Goal: Information Seeking & Learning: Learn about a topic

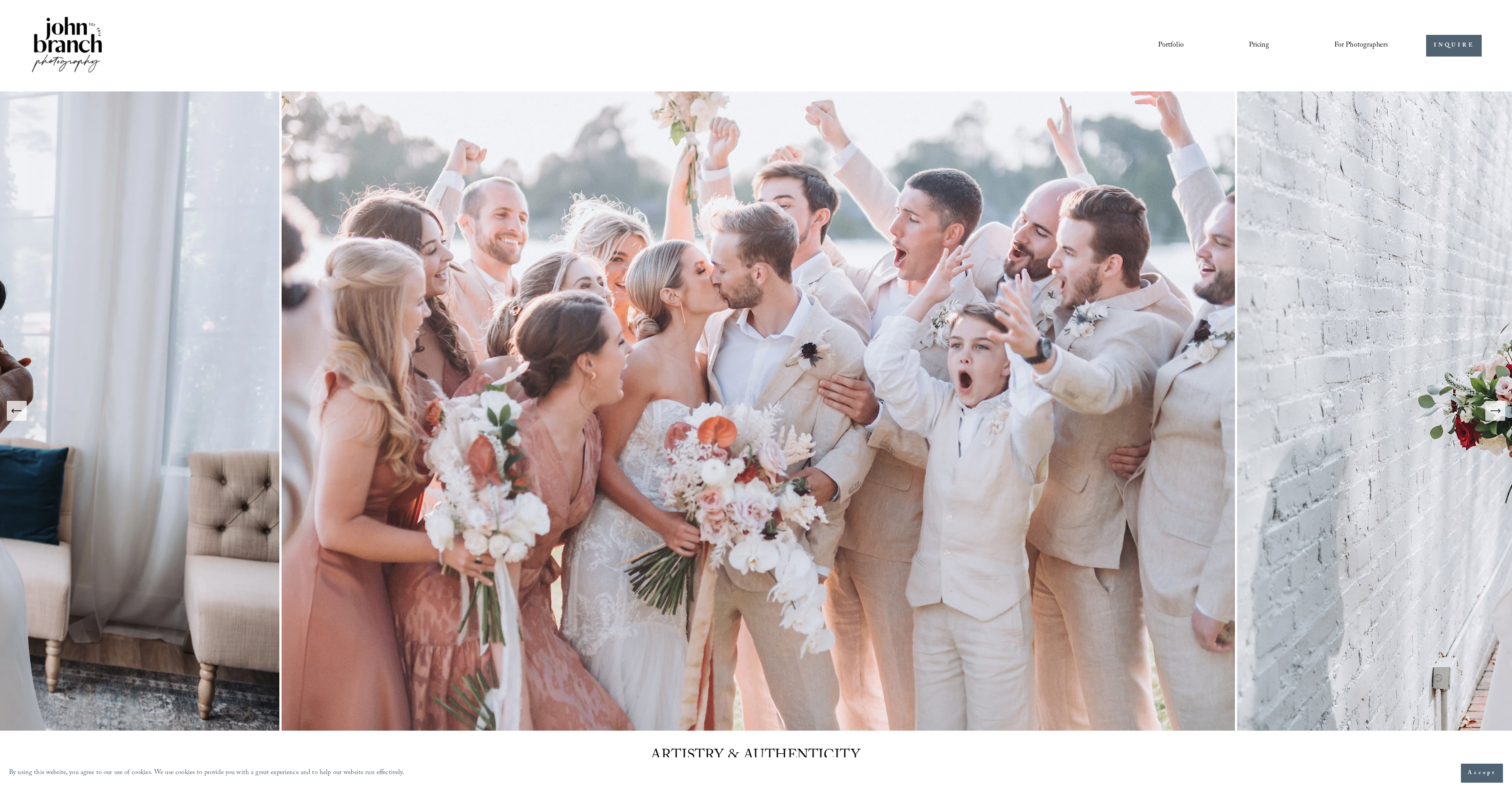
click at [1175, 46] on link "Portfolio" at bounding box center [1171, 45] width 26 height 15
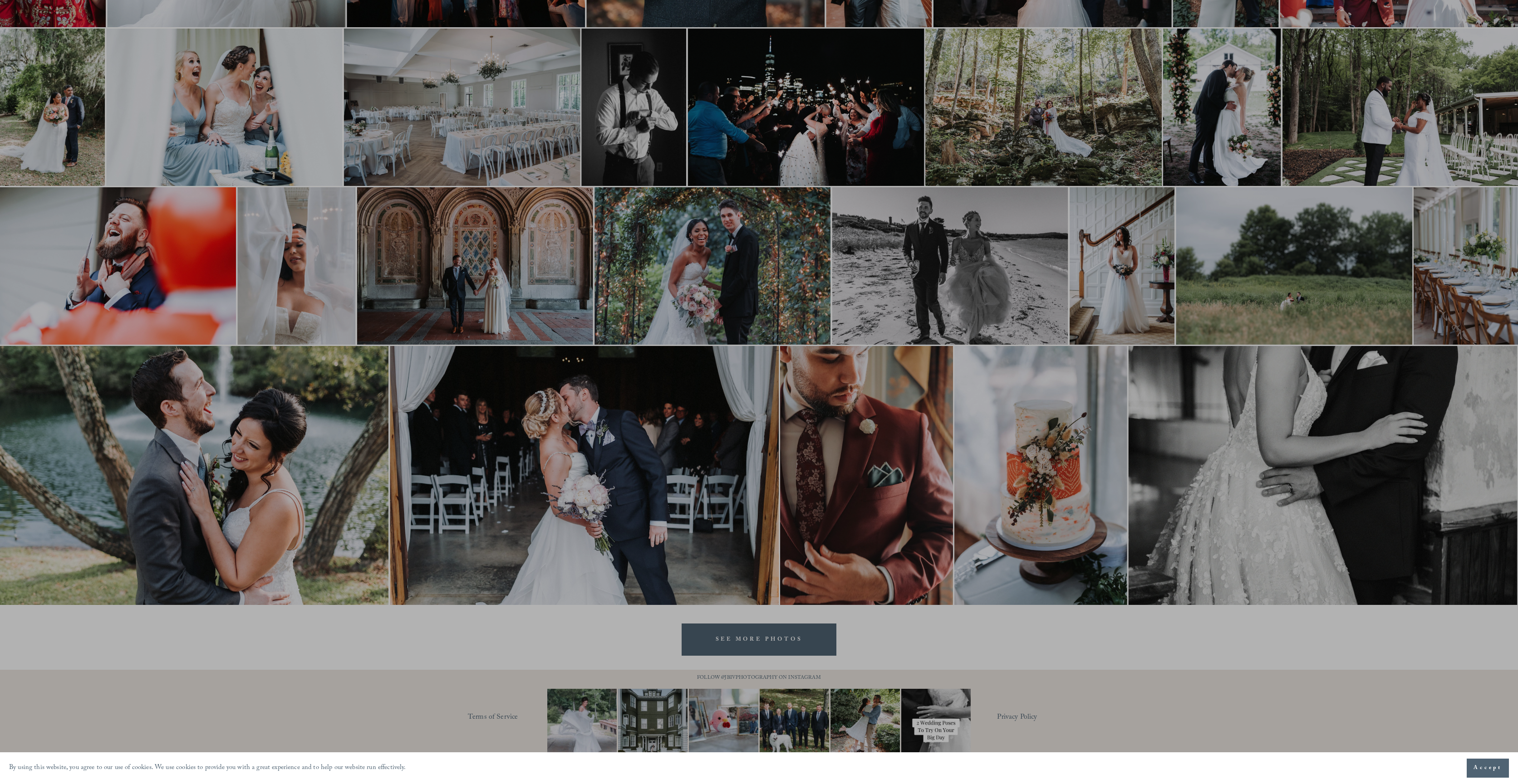
scroll to position [701, 0]
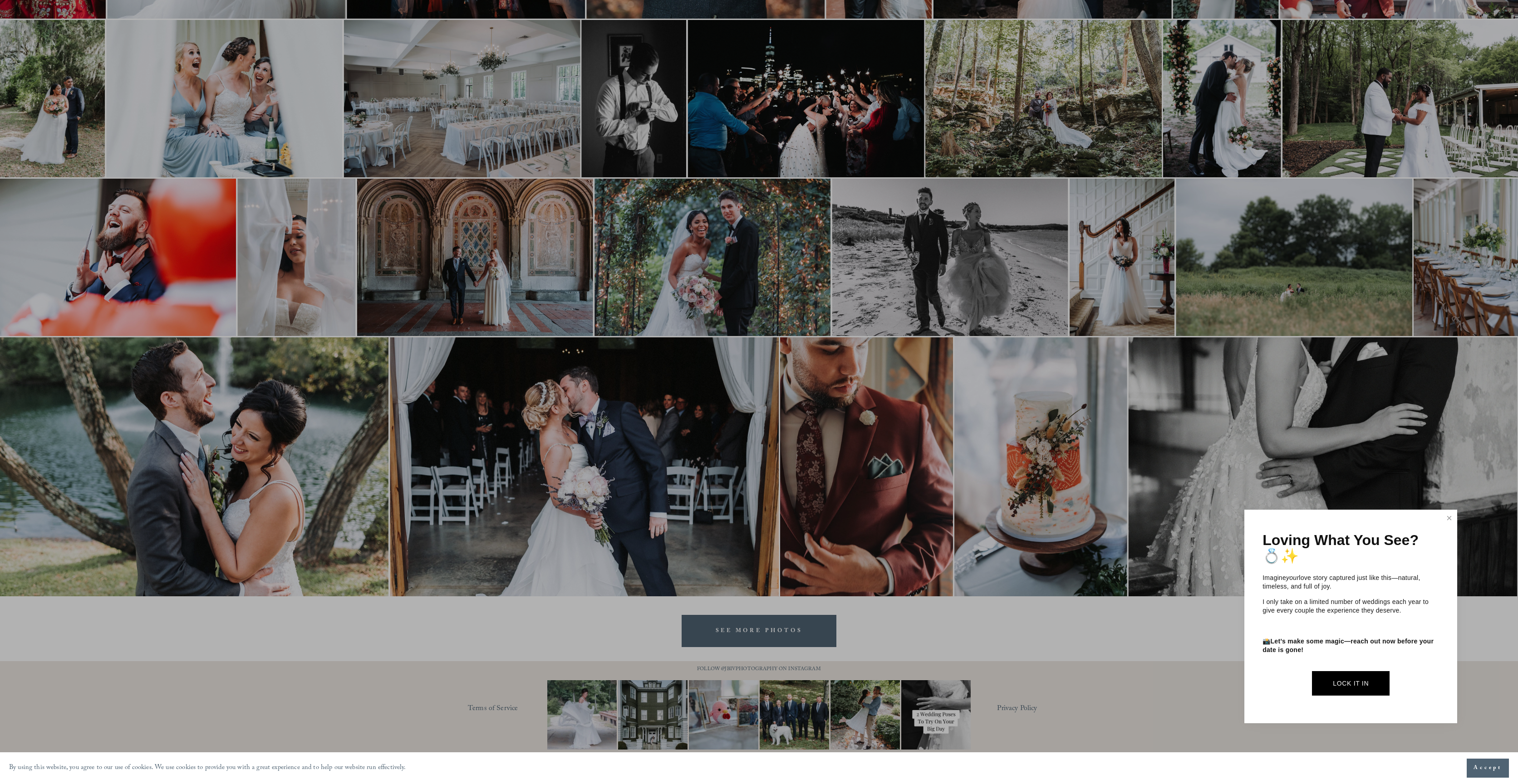
click at [1448, 519] on link "Close" at bounding box center [1449, 519] width 13 height 15
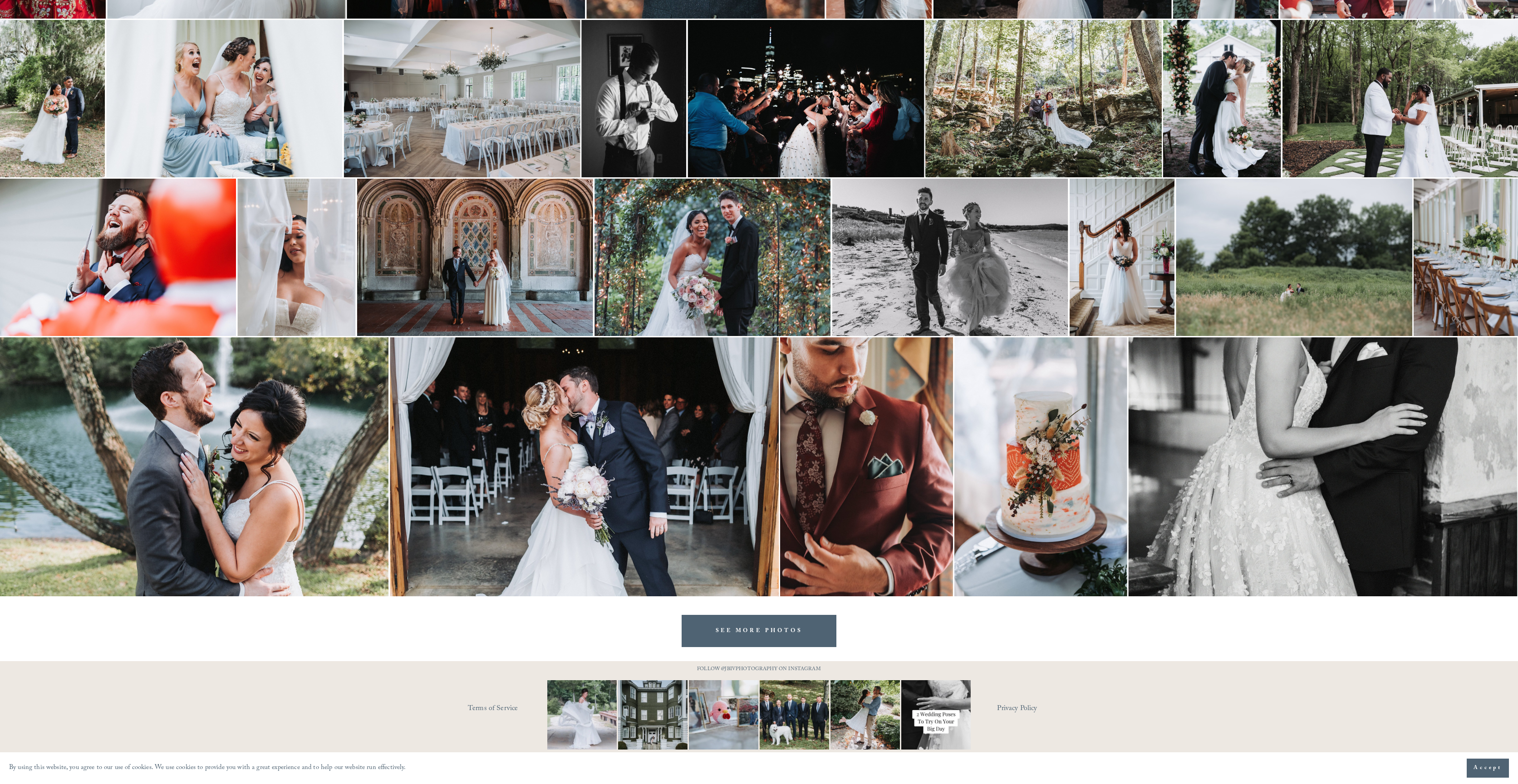
click at [774, 622] on link "SEE MORE PHOTOS" at bounding box center [759, 631] width 155 height 32
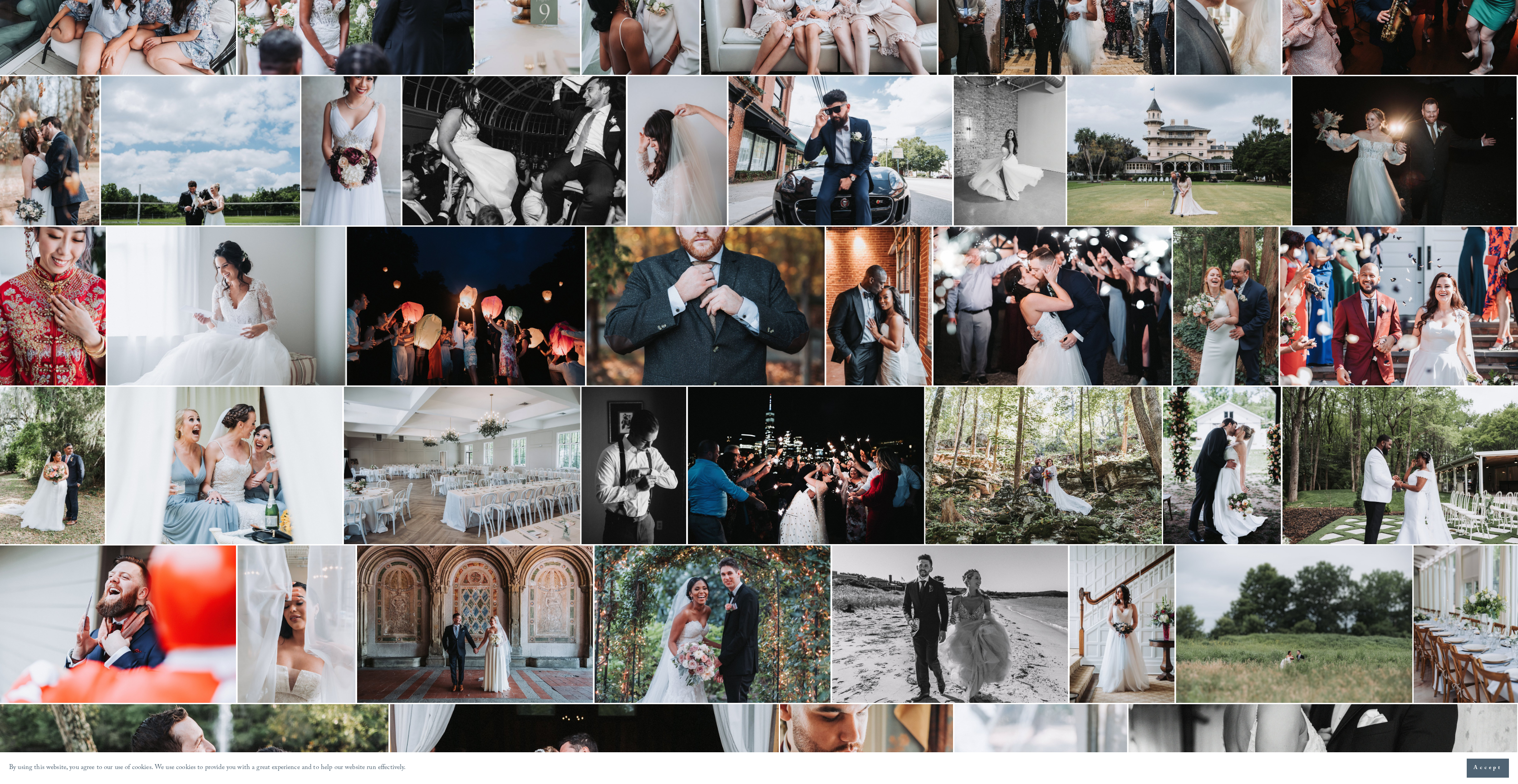
scroll to position [0, 0]
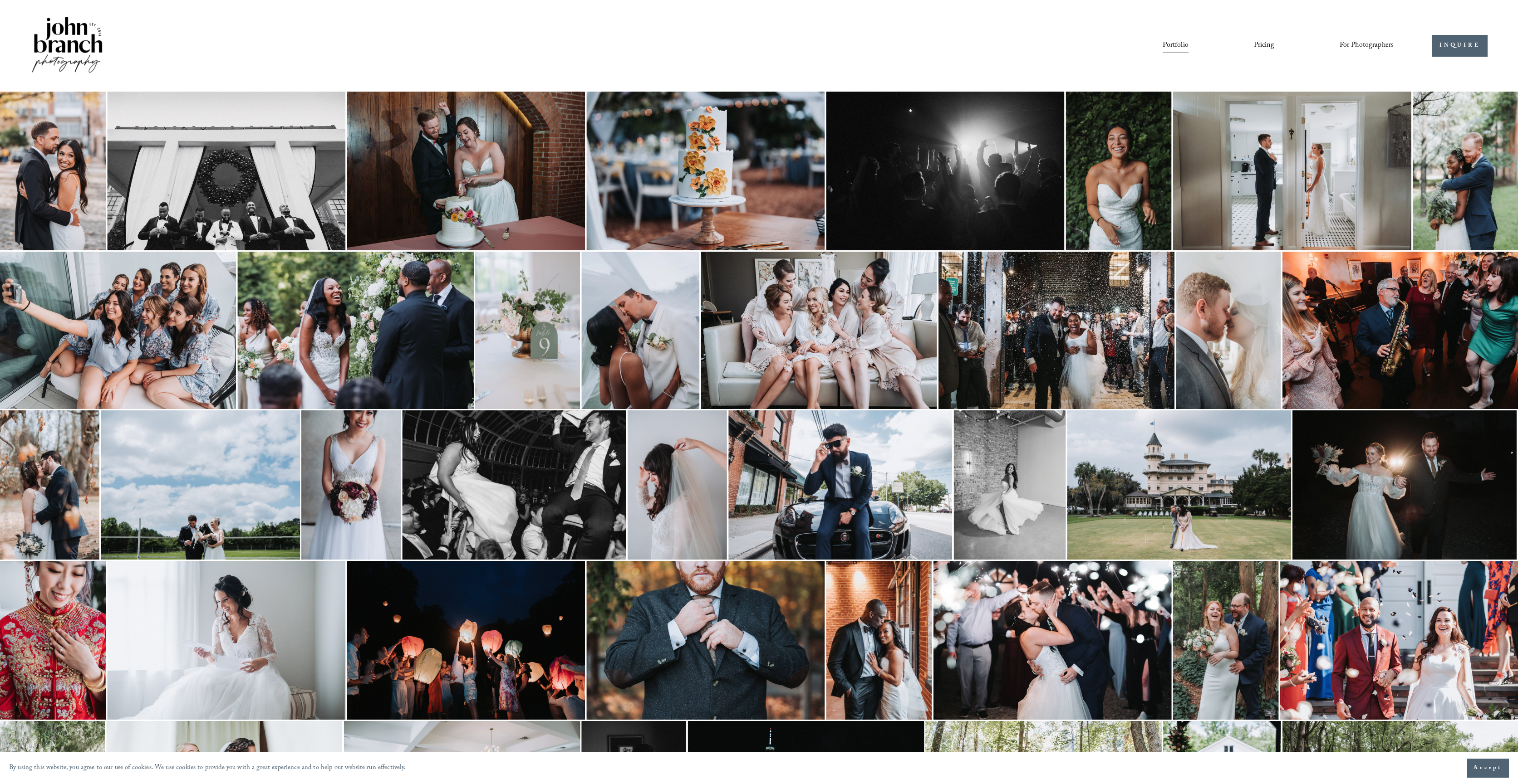
click at [58, 47] on img at bounding box center [67, 46] width 73 height 61
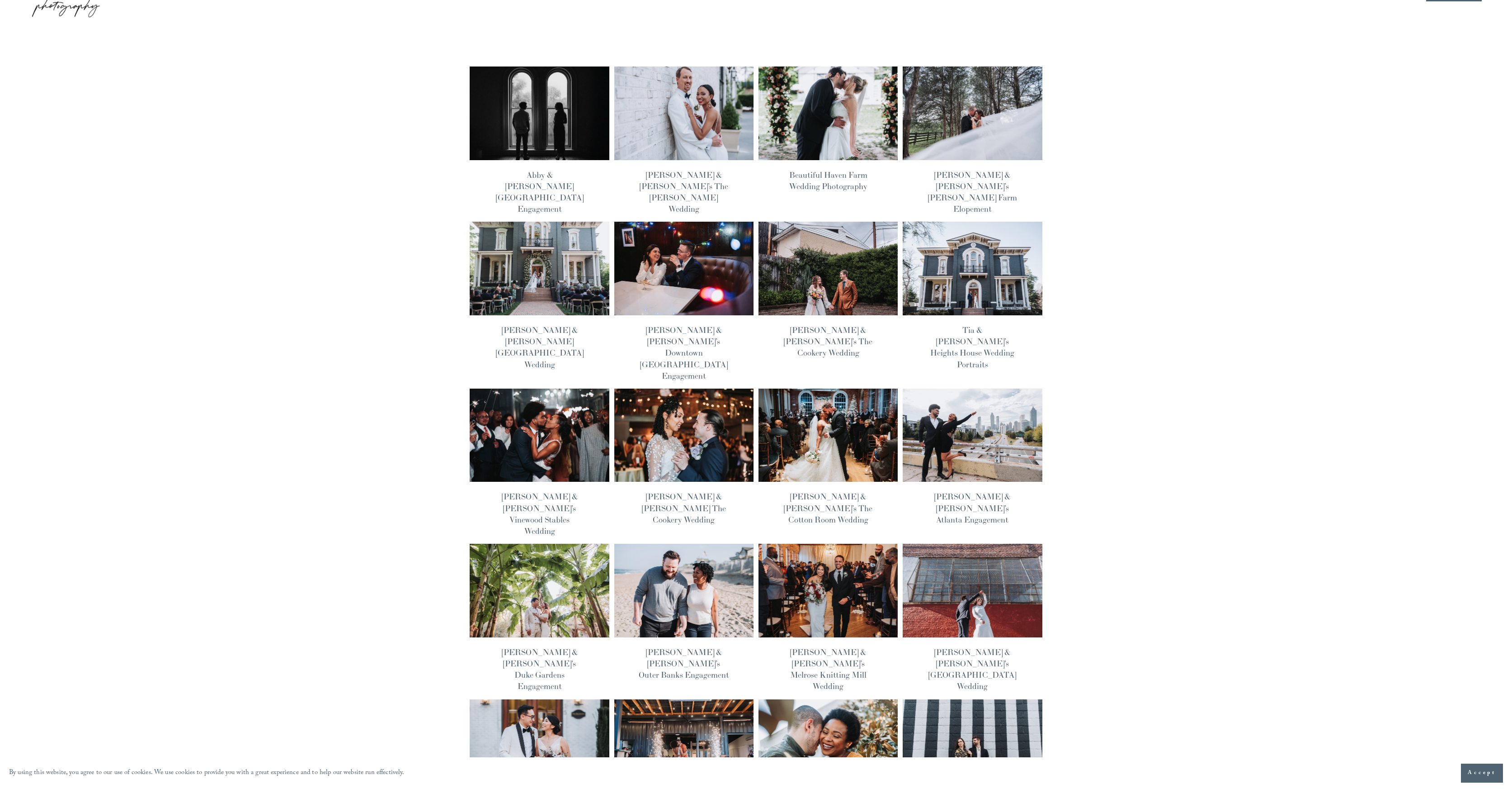
scroll to position [86, 0]
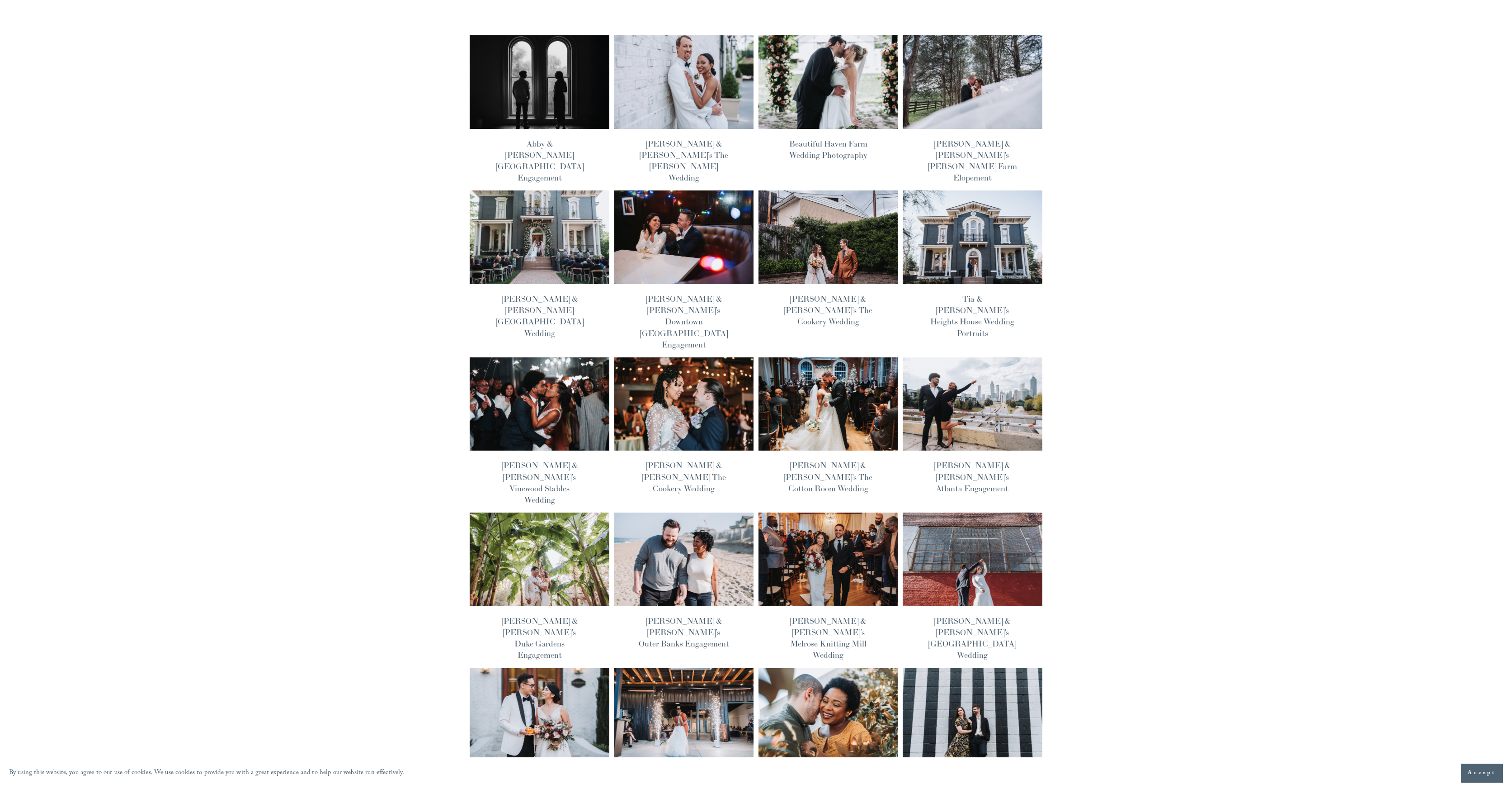
click at [964, 399] on img at bounding box center [972, 404] width 140 height 94
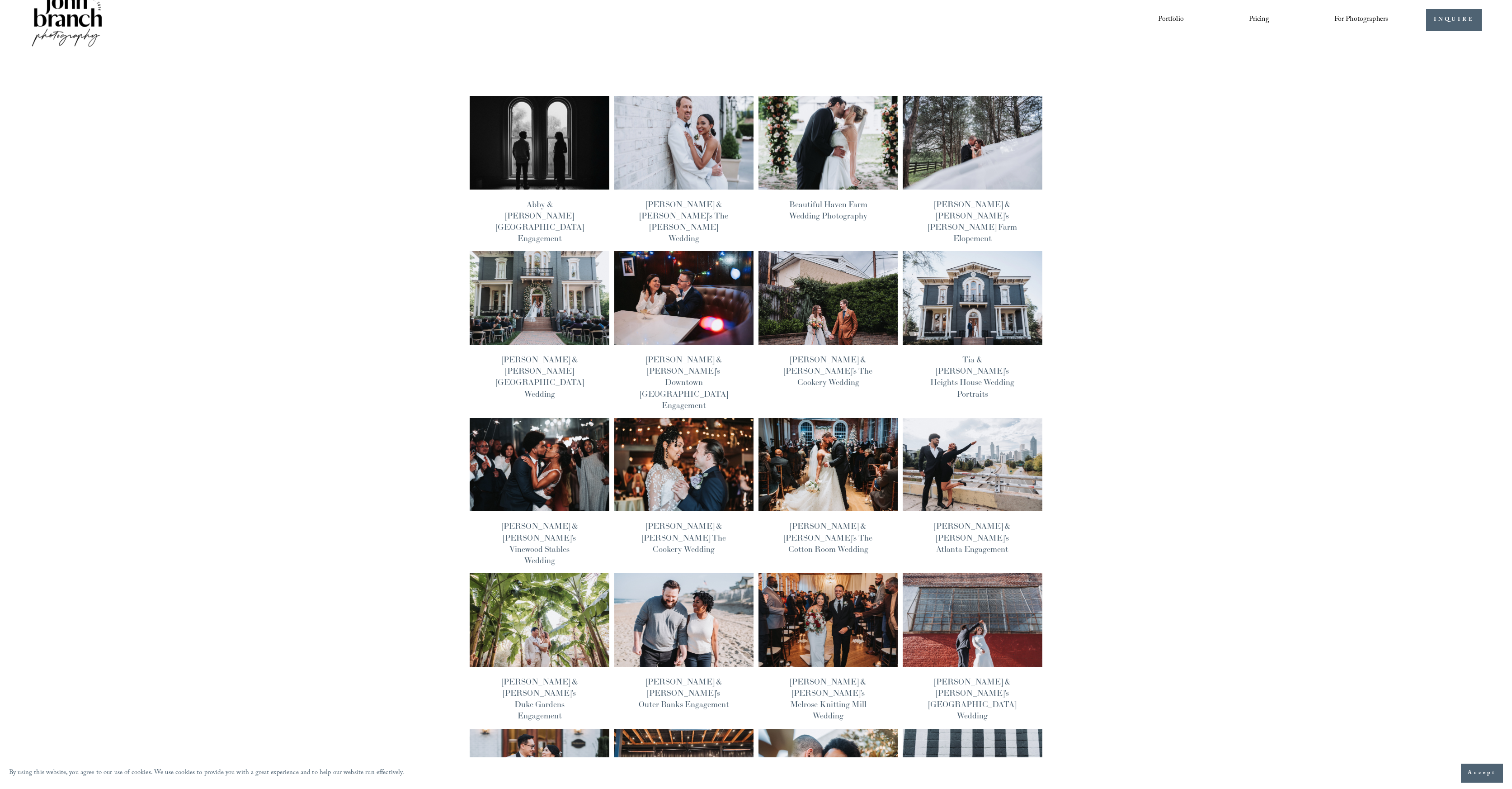
scroll to position [0, 0]
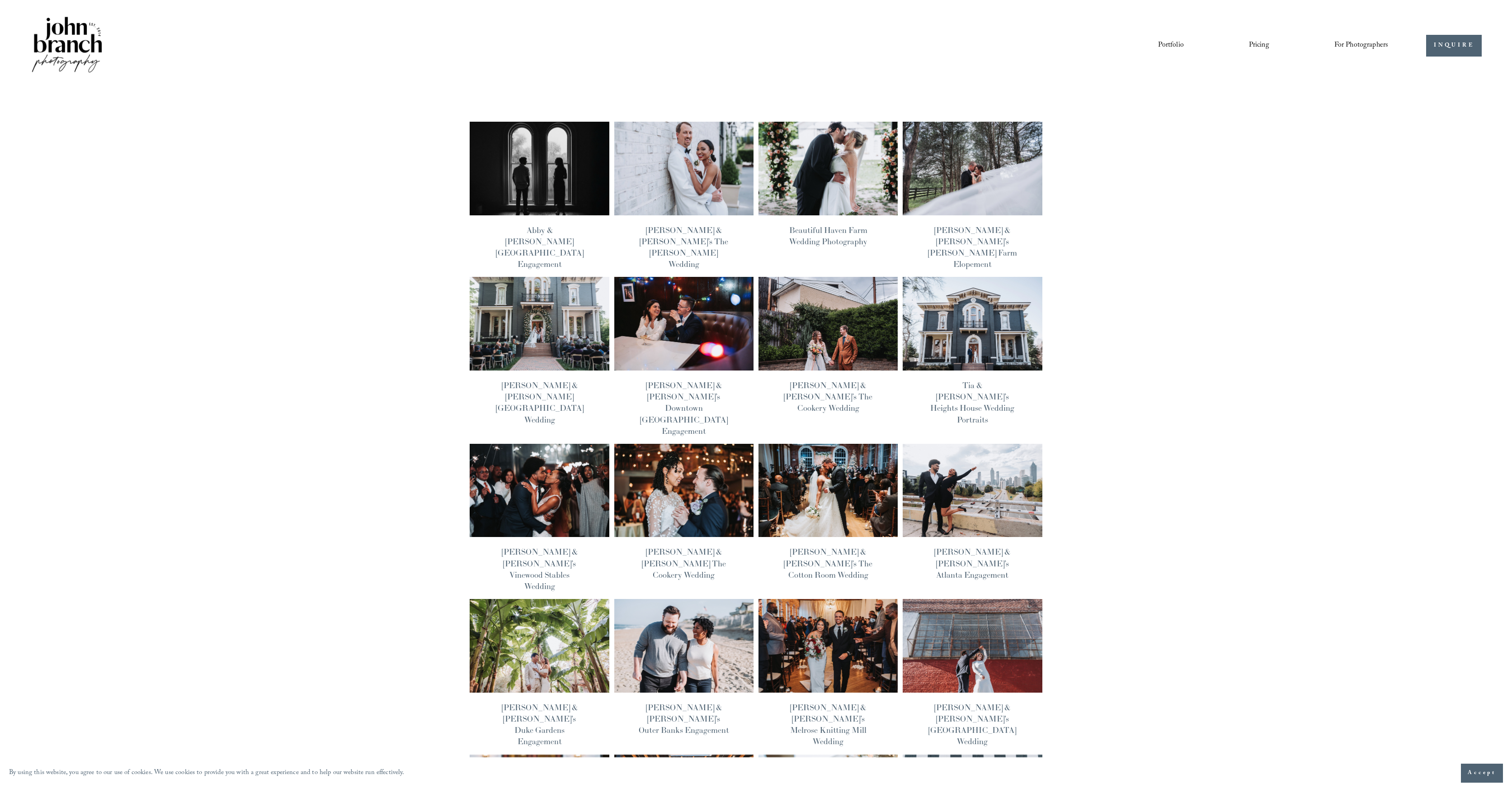
click at [333, 112] on div "John Branch IV 8/19/25 John Branch IV 8/19/25 Abby & Reed’s Heights House Hotel…" at bounding box center [756, 591] width 1512 height 999
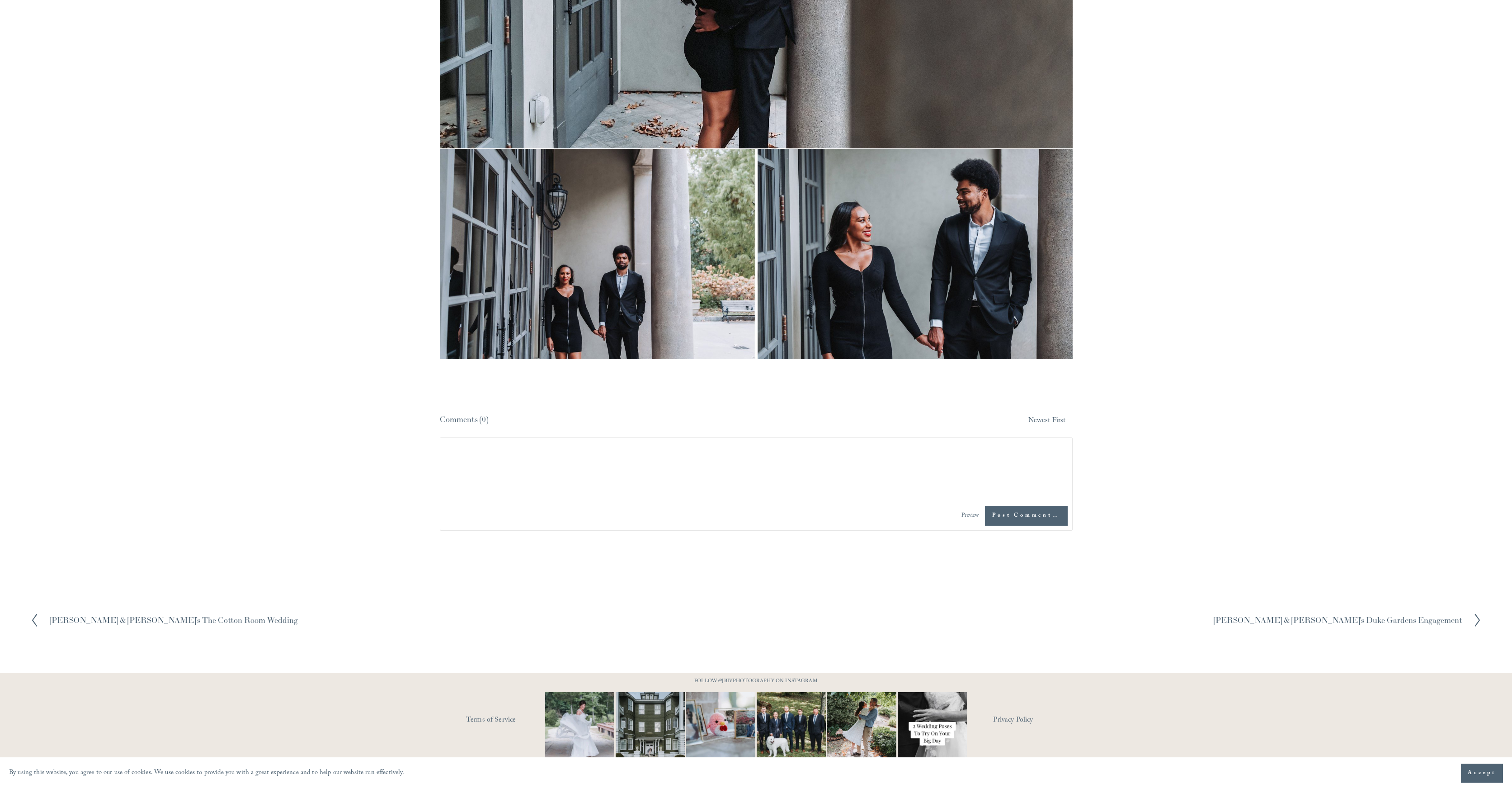
scroll to position [4715, 0]
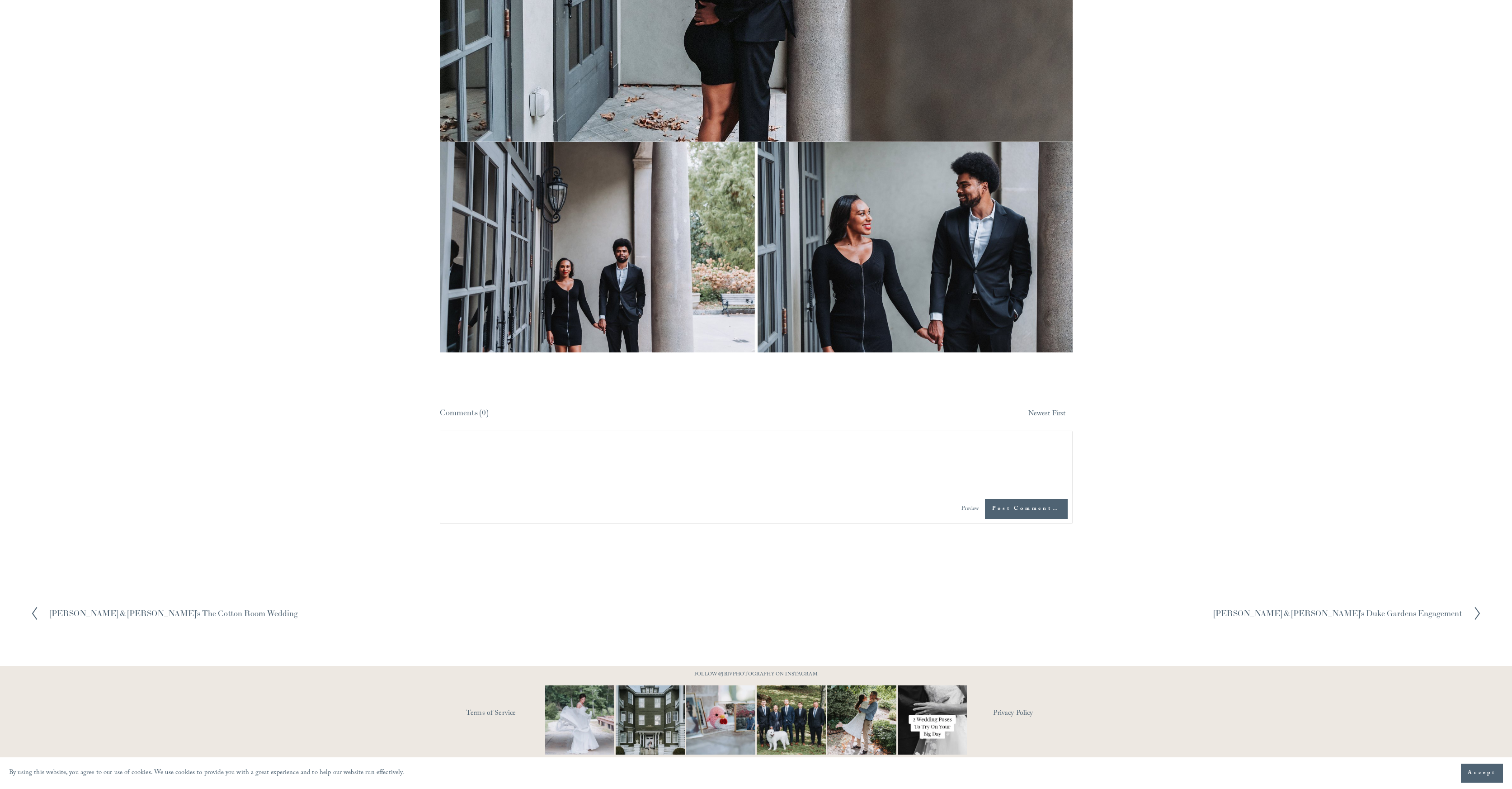
drag, startPoint x: 316, startPoint y: 260, endPoint x: 321, endPoint y: 257, distance: 5.8
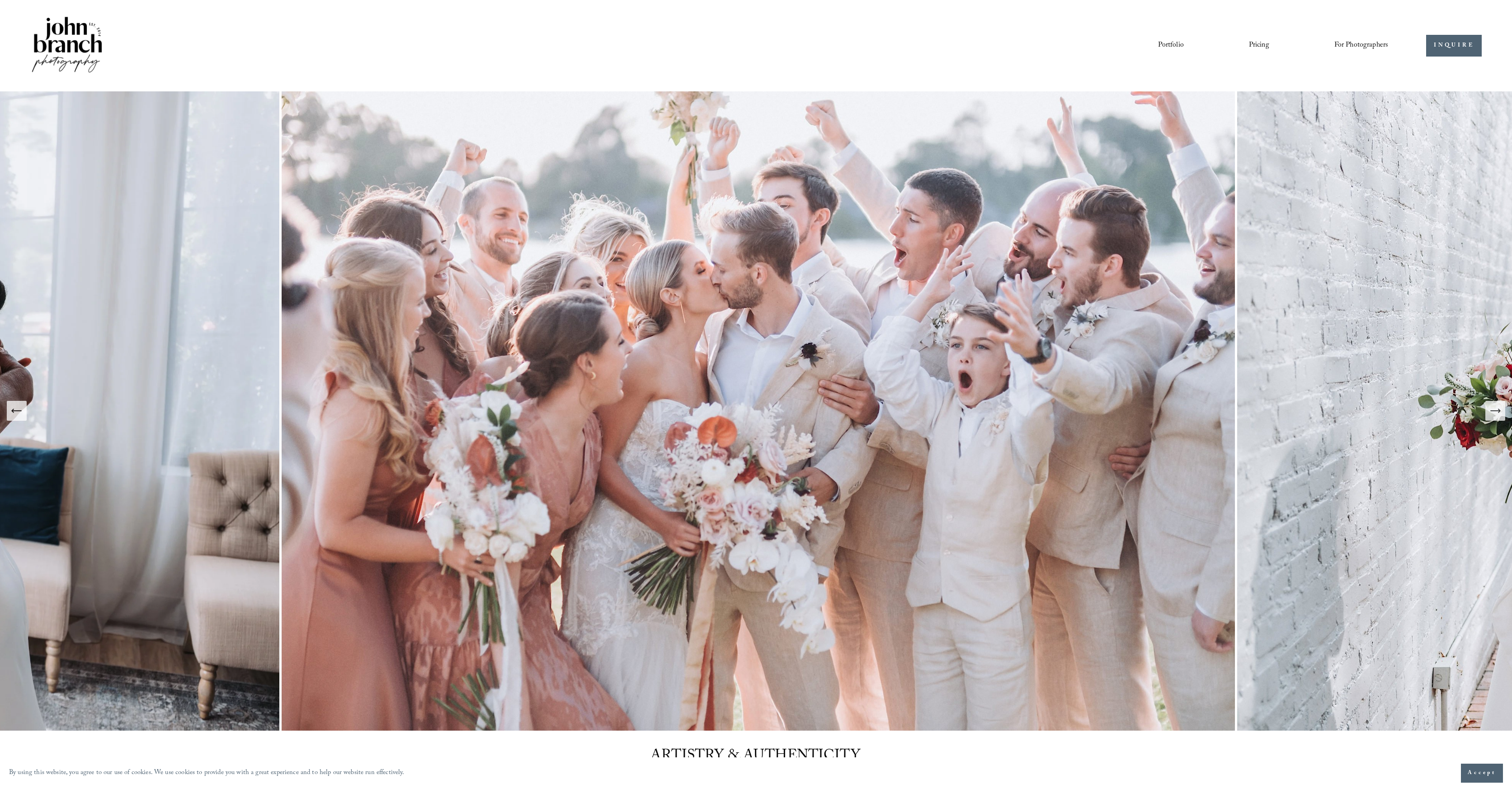
click at [1173, 44] on link "Portfolio" at bounding box center [1171, 45] width 26 height 15
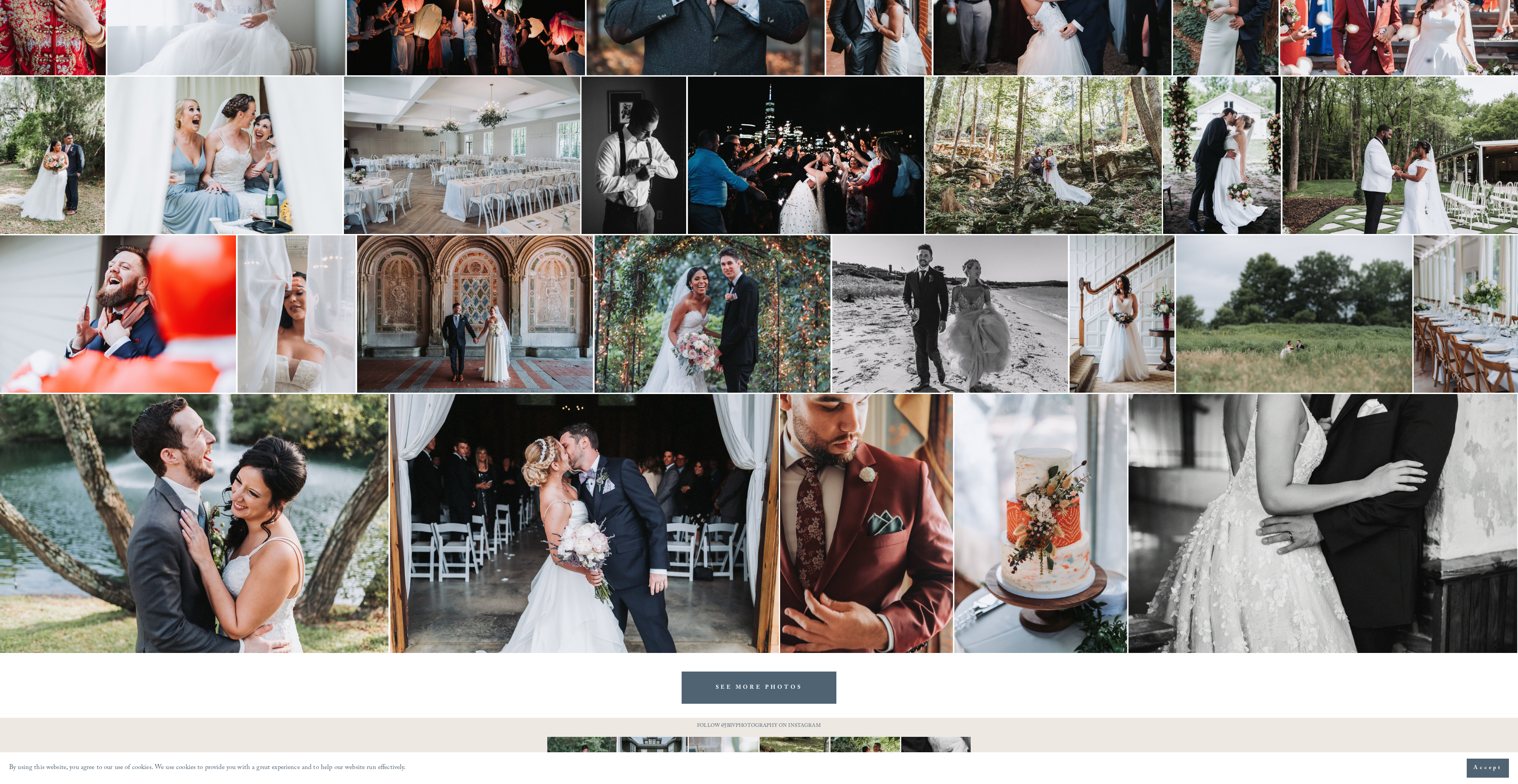
scroll to position [701, 0]
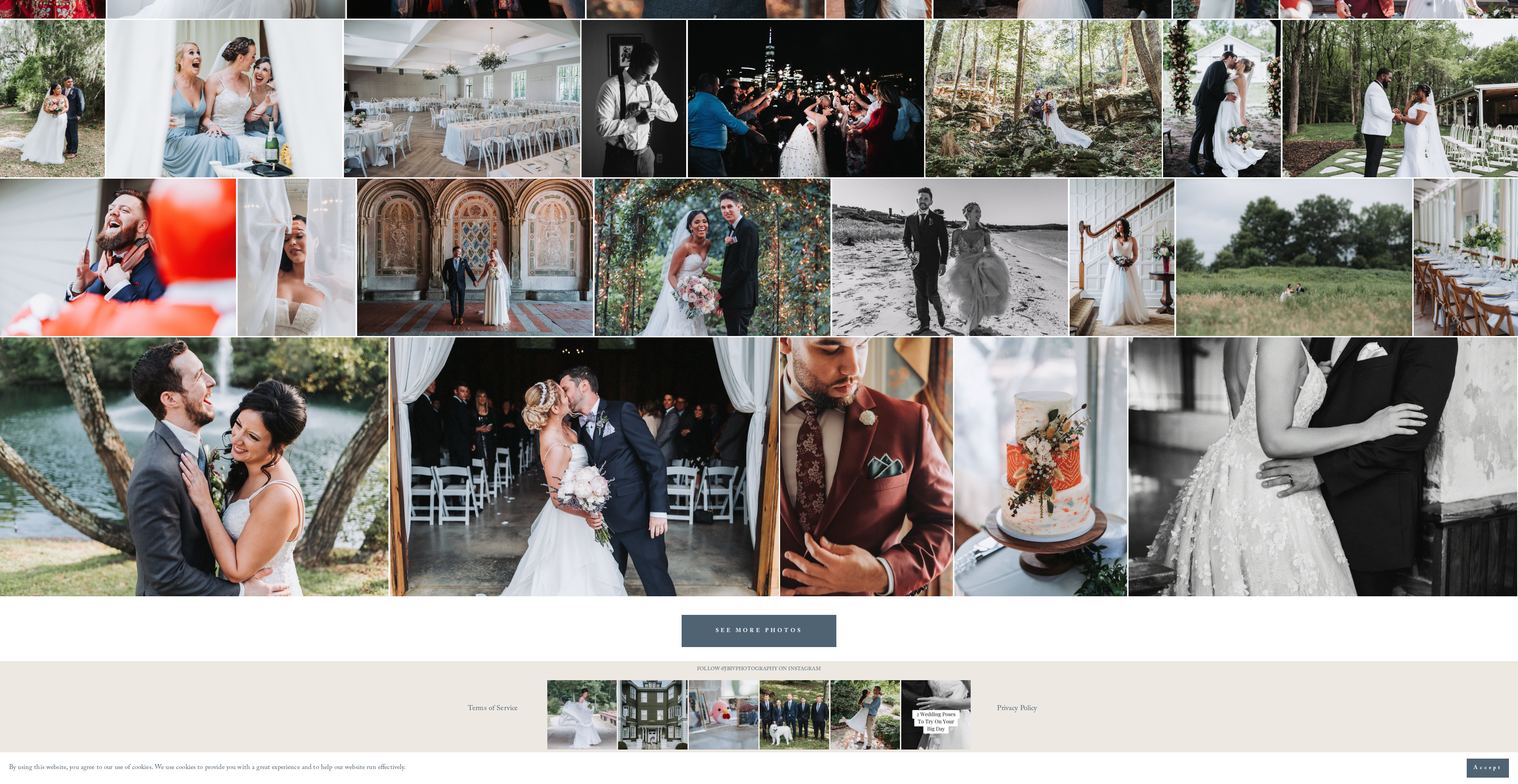
click at [754, 630] on link "SEE MORE PHOTOS" at bounding box center [759, 631] width 155 height 32
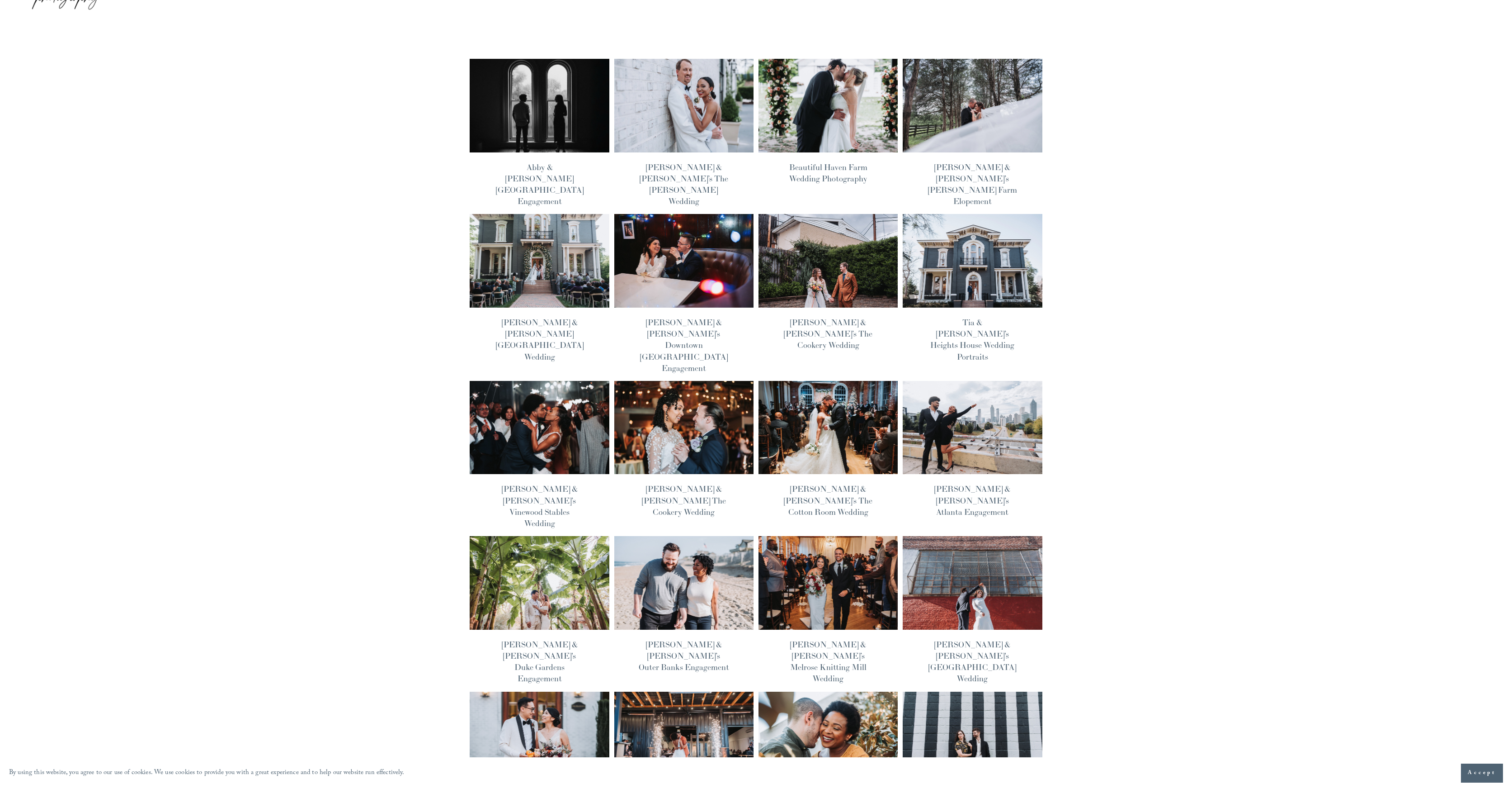
scroll to position [448, 0]
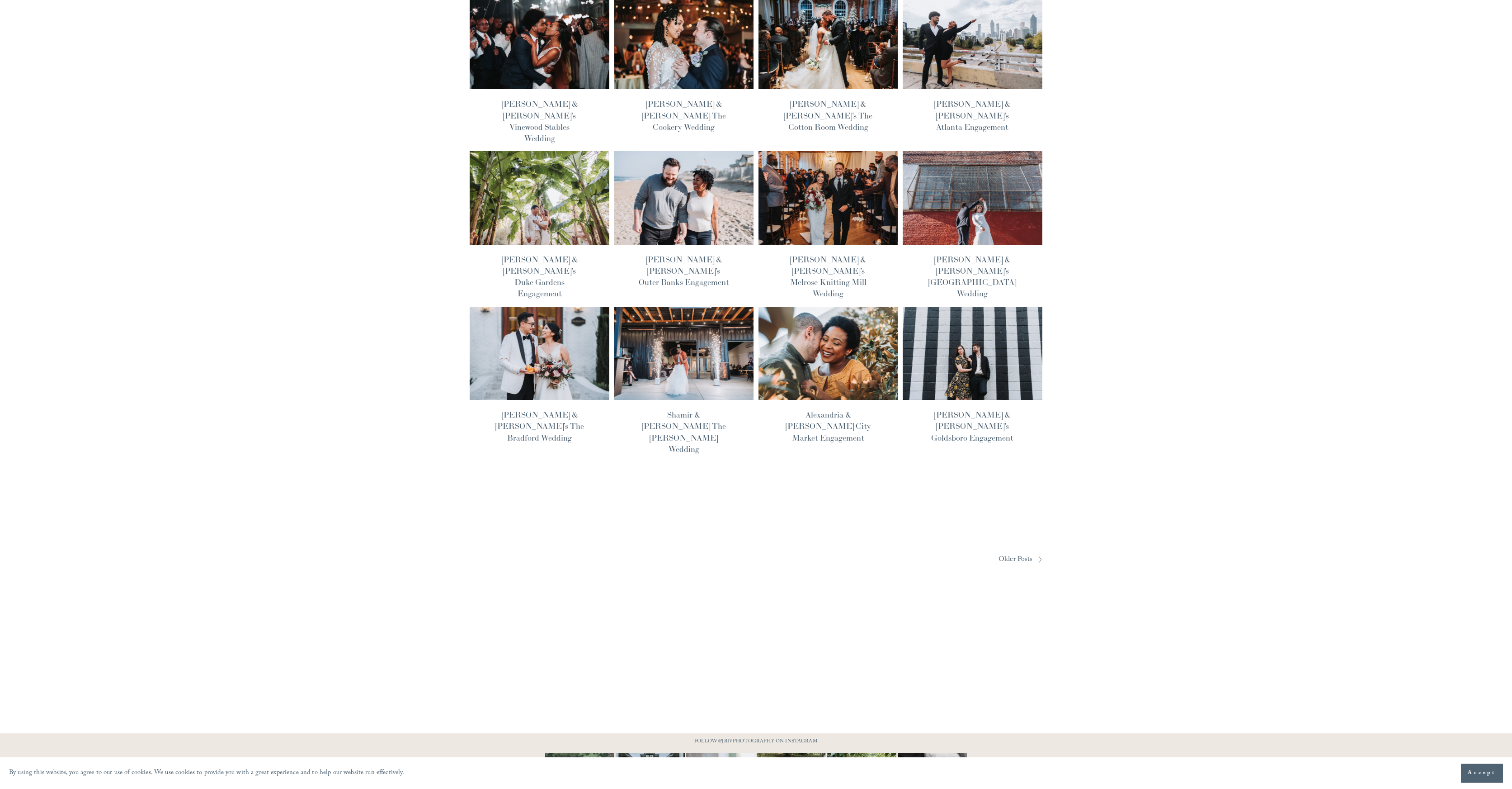
click at [1010, 501] on div "[PERSON_NAME] IV [DATE] [PERSON_NAME] IV [DATE] [GEOGRAPHIC_DATA][PERSON_NAME] …" at bounding box center [756, 143] width 633 height 999
click at [1014, 552] on span "Older Posts" at bounding box center [1015, 559] width 35 height 14
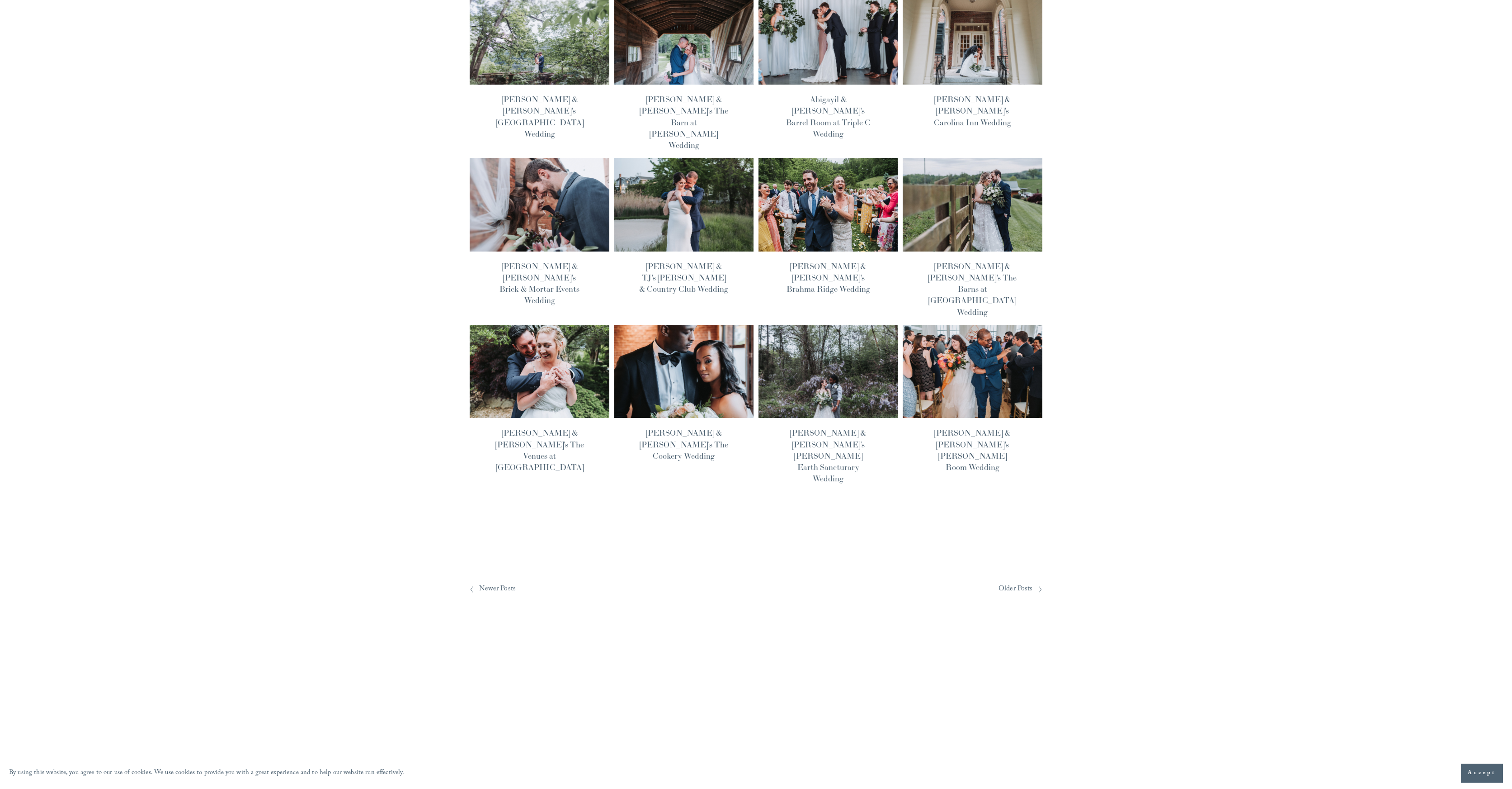
scroll to position [448, 0]
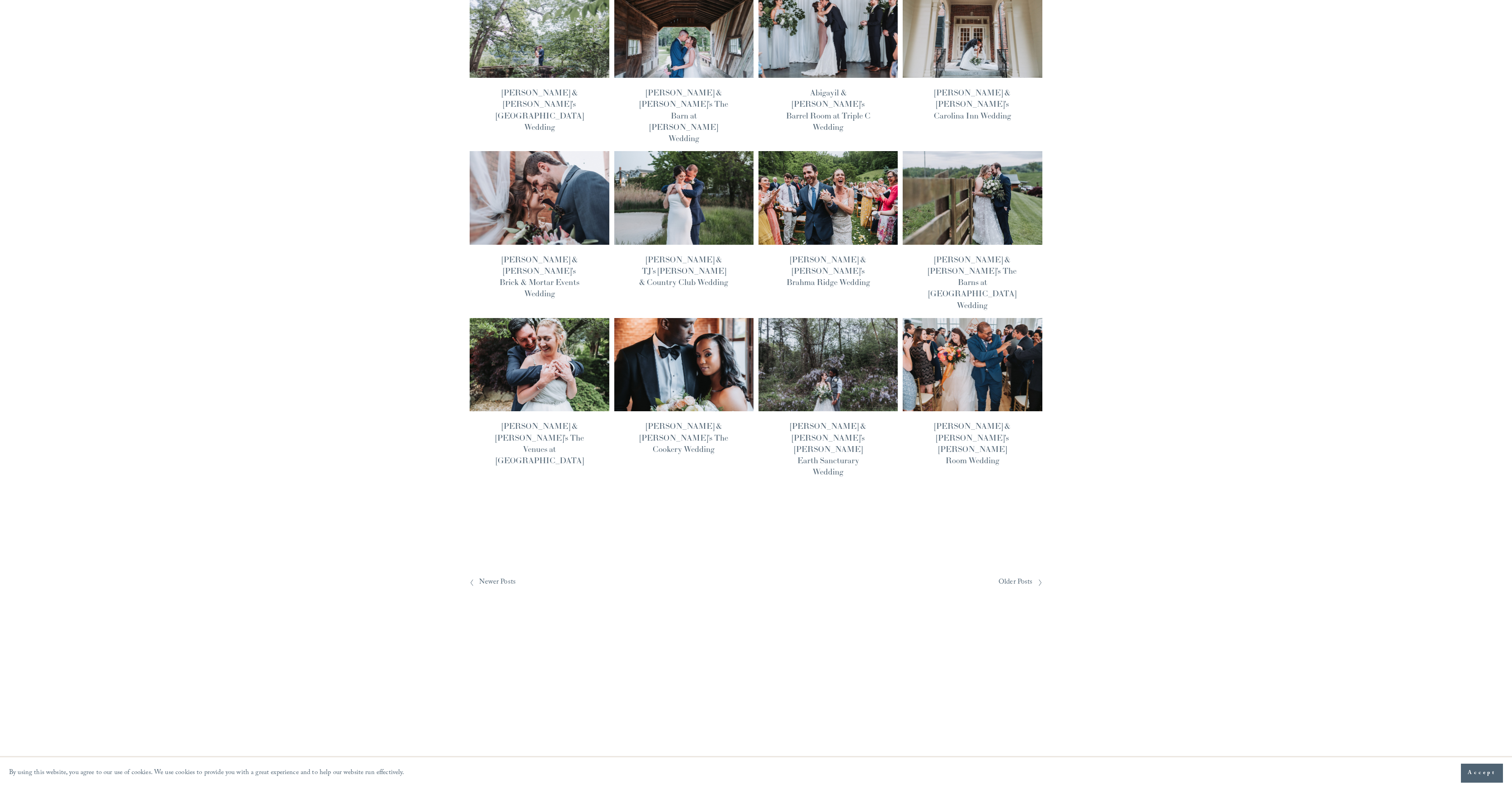
click at [1019, 575] on span "Older Posts" at bounding box center [1015, 582] width 35 height 14
click at [497, 575] on span "Newer Posts" at bounding box center [497, 582] width 36 height 14
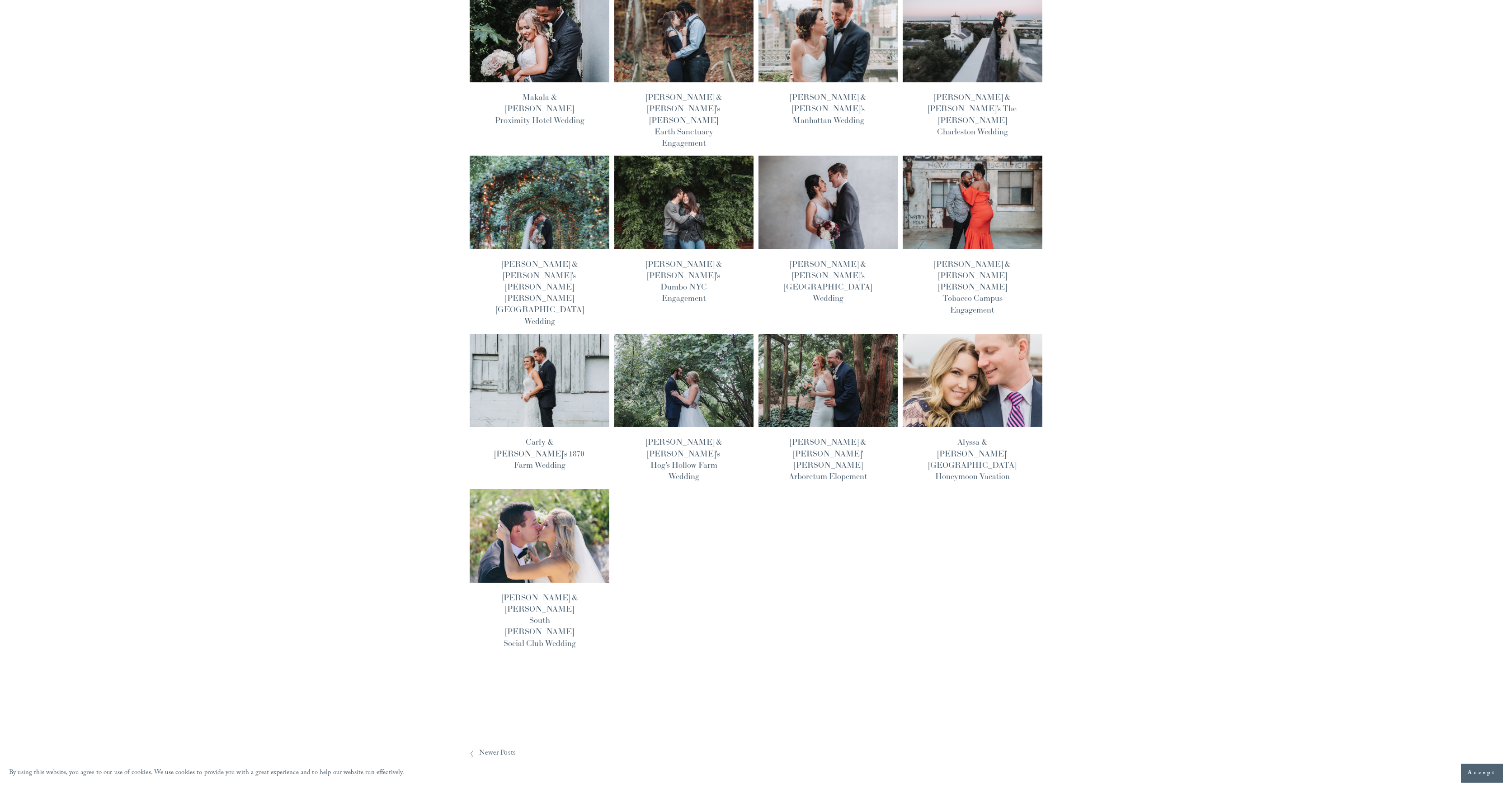
scroll to position [290, 0]
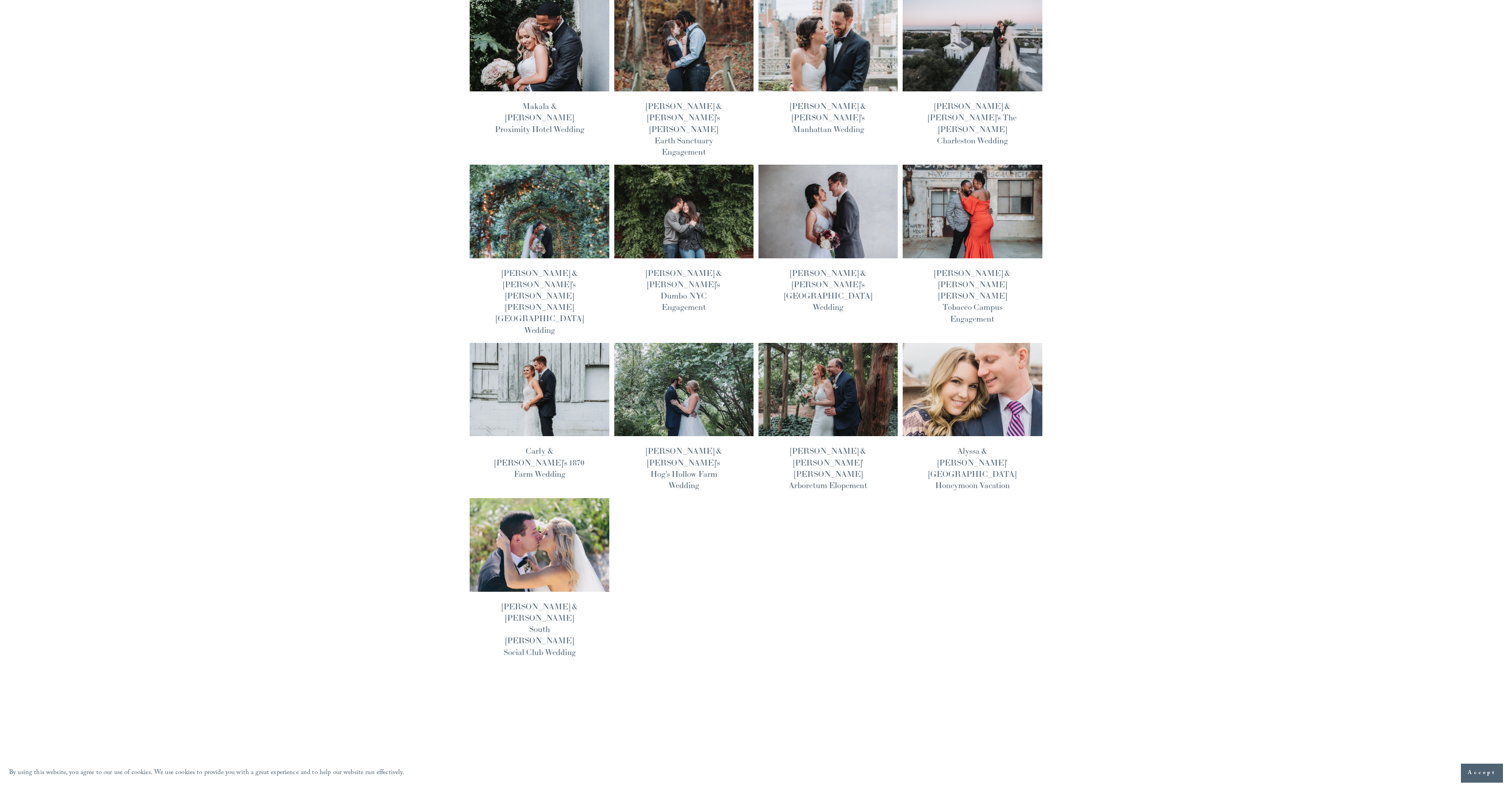
click at [529, 498] on img at bounding box center [539, 544] width 140 height 94
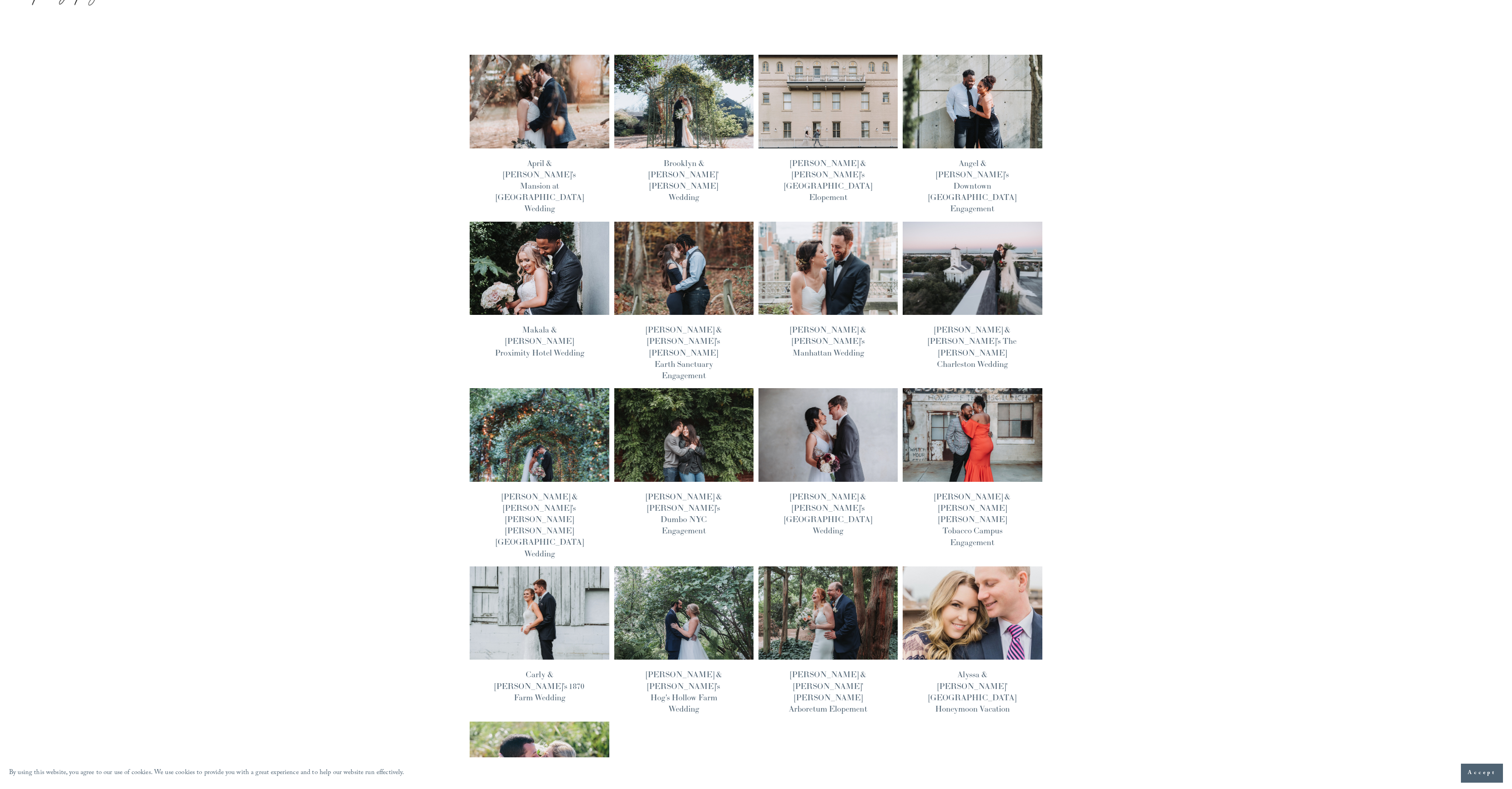
scroll to position [0, 0]
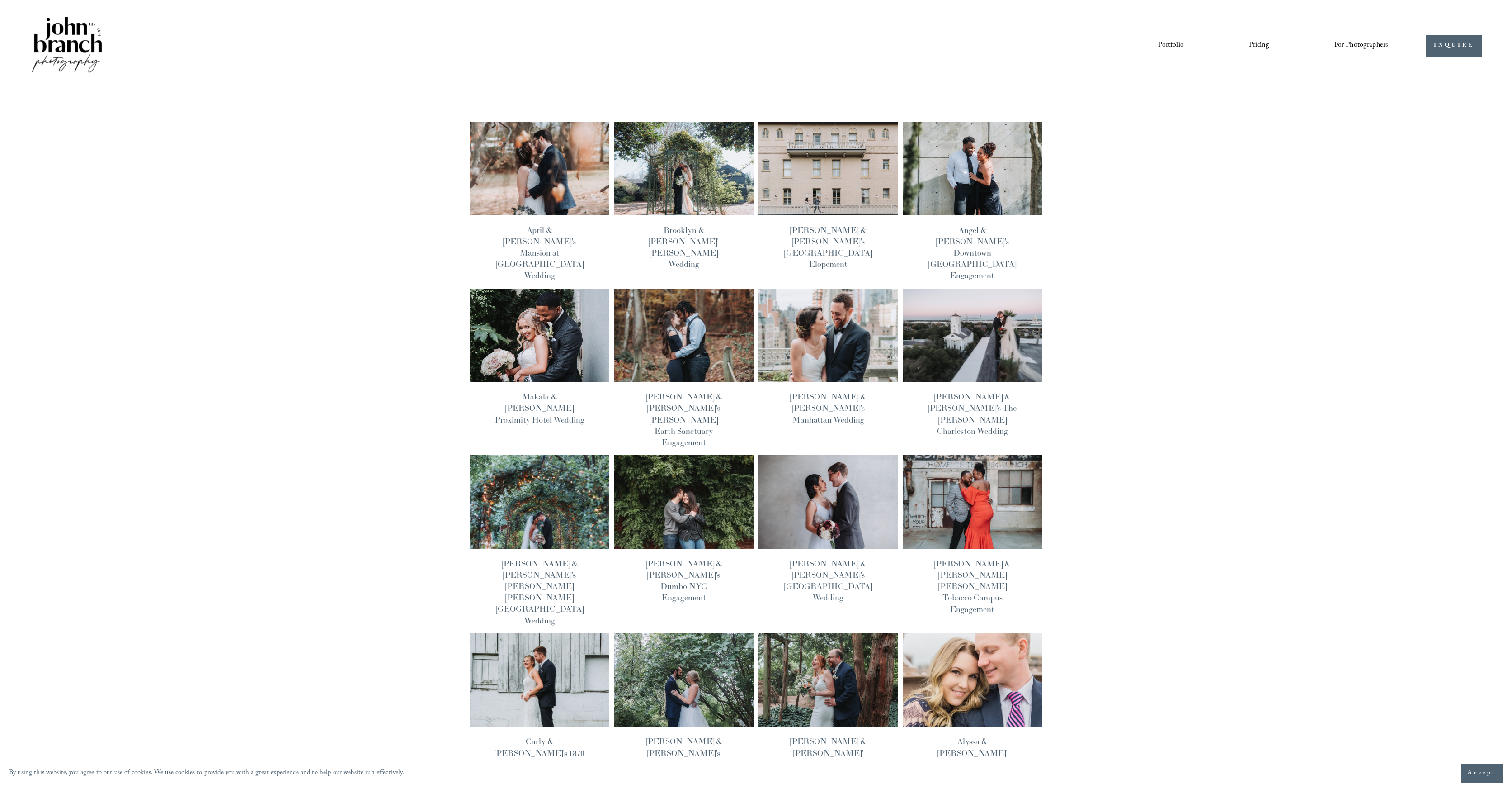
click at [554, 170] on img at bounding box center [539, 168] width 140 height 94
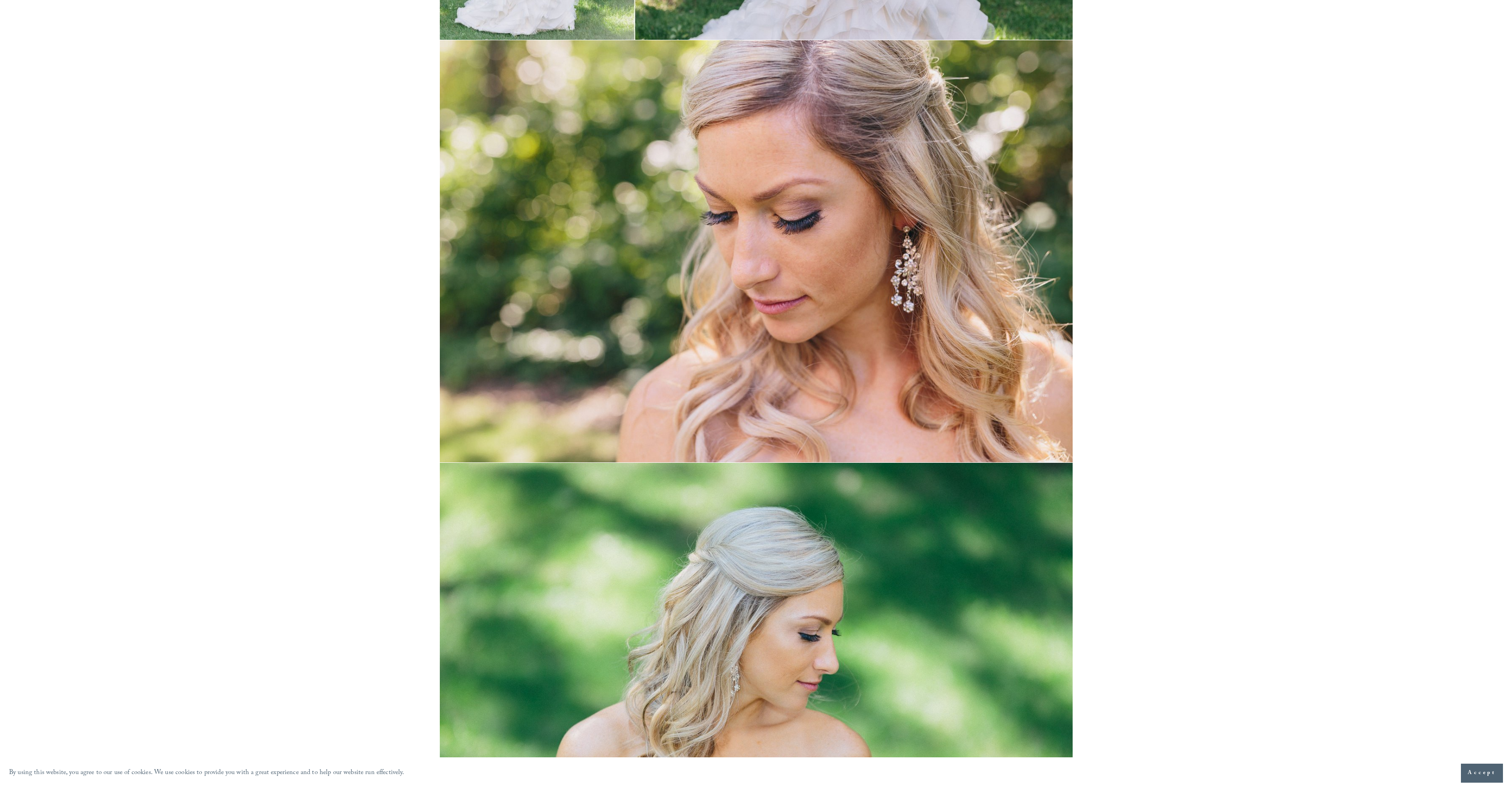
scroll to position [7658, 0]
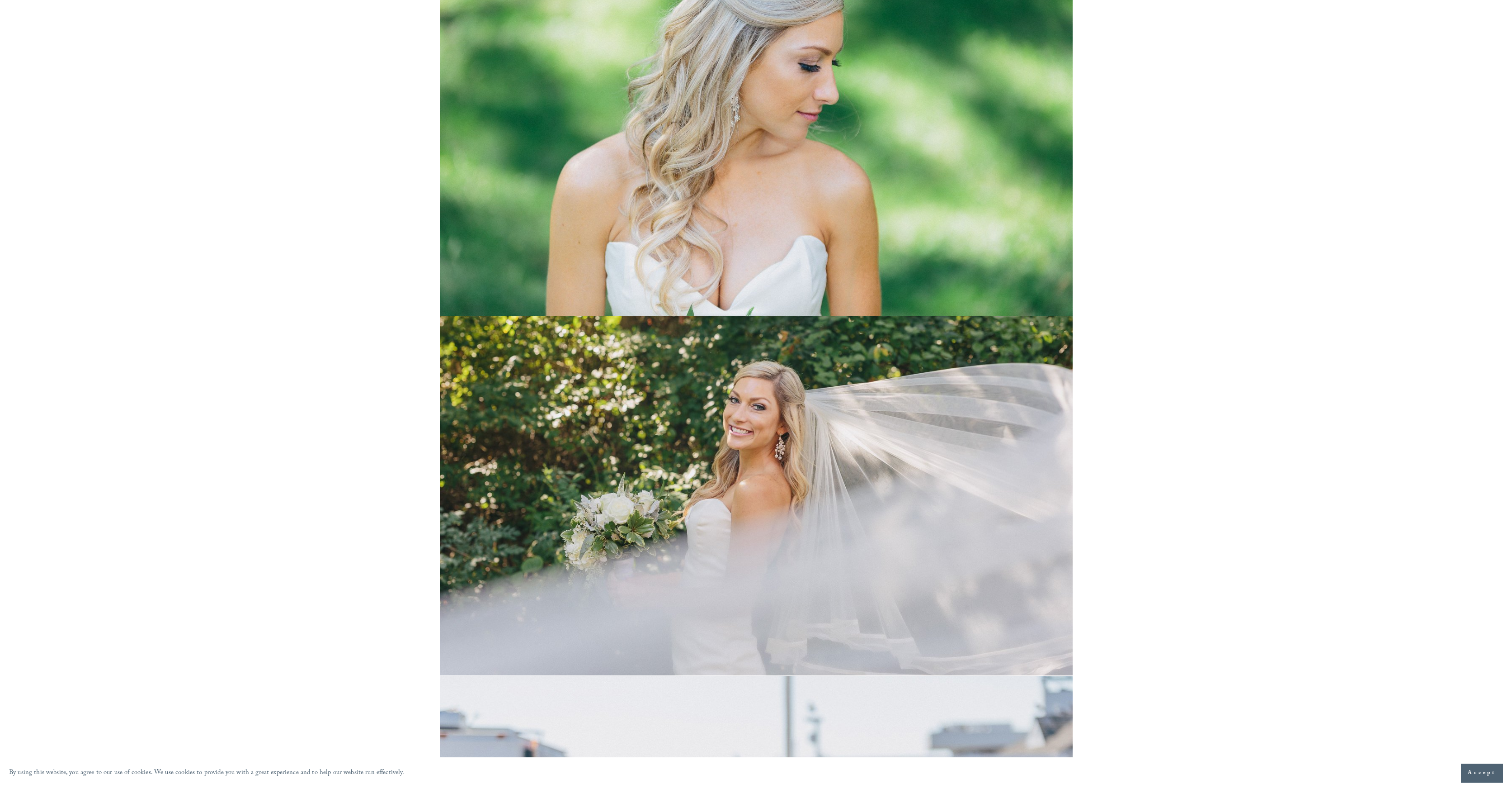
scroll to position [8215, 0]
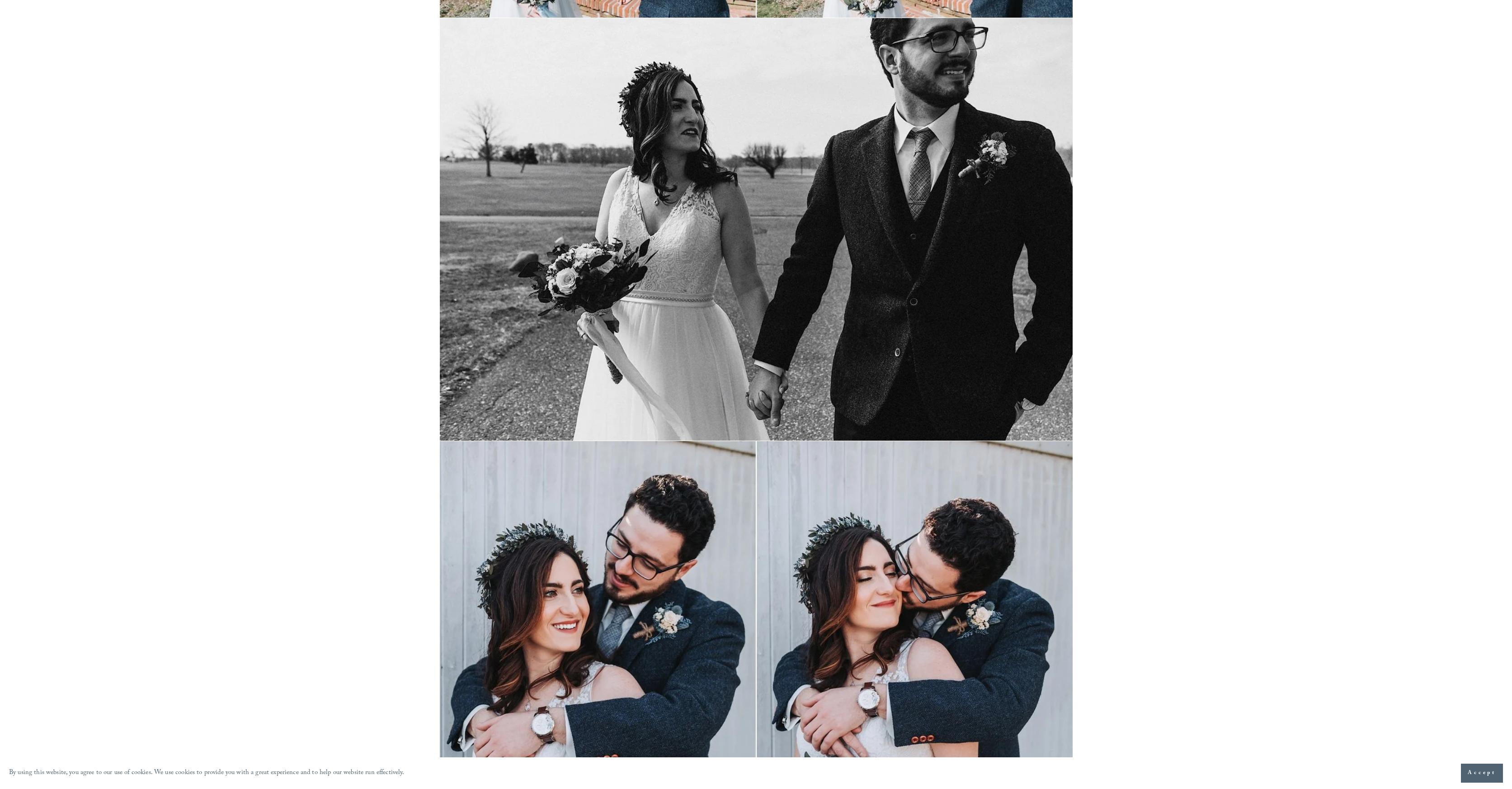
scroll to position [9118, 0]
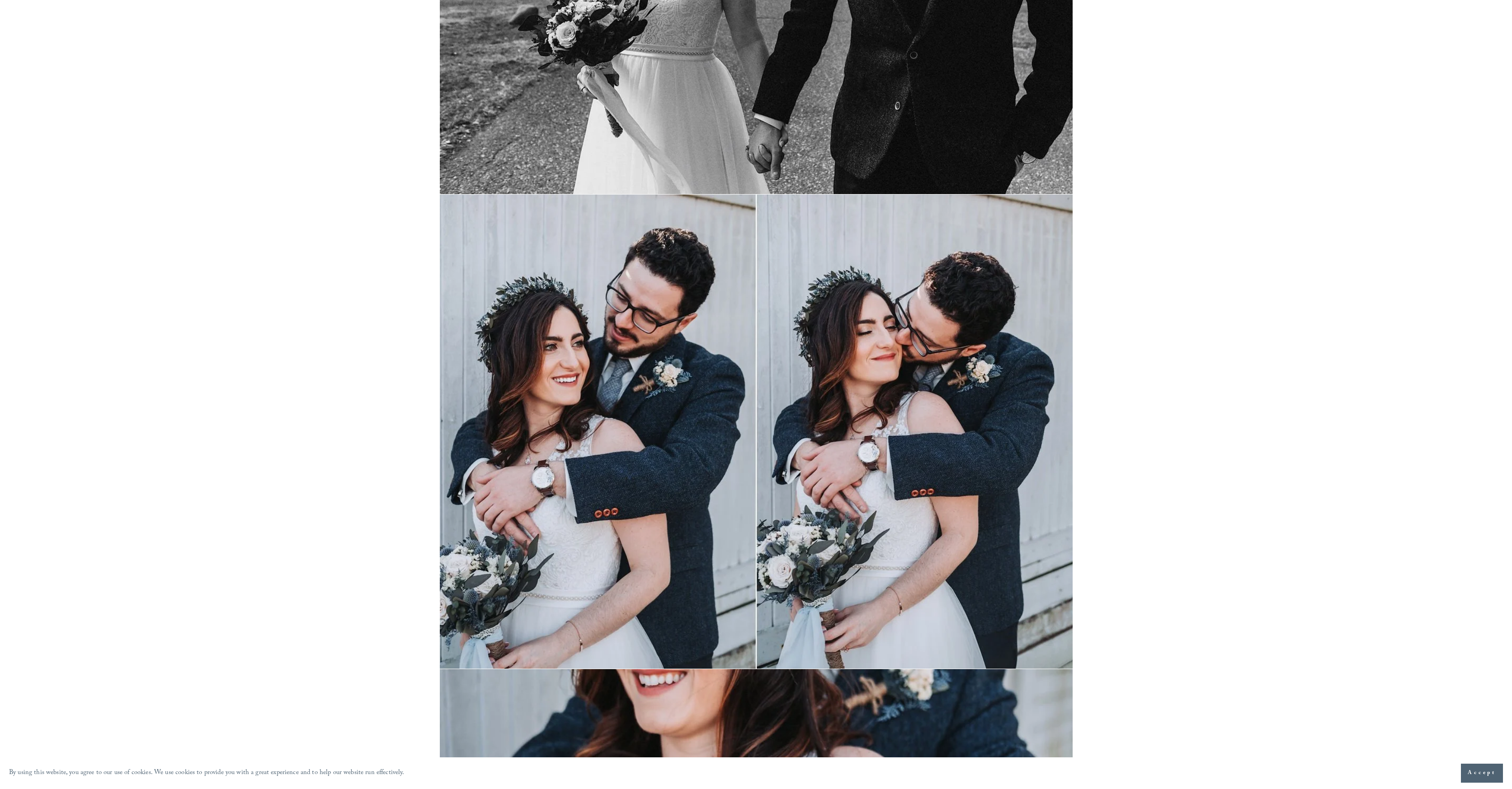
scroll to position [9806, 0]
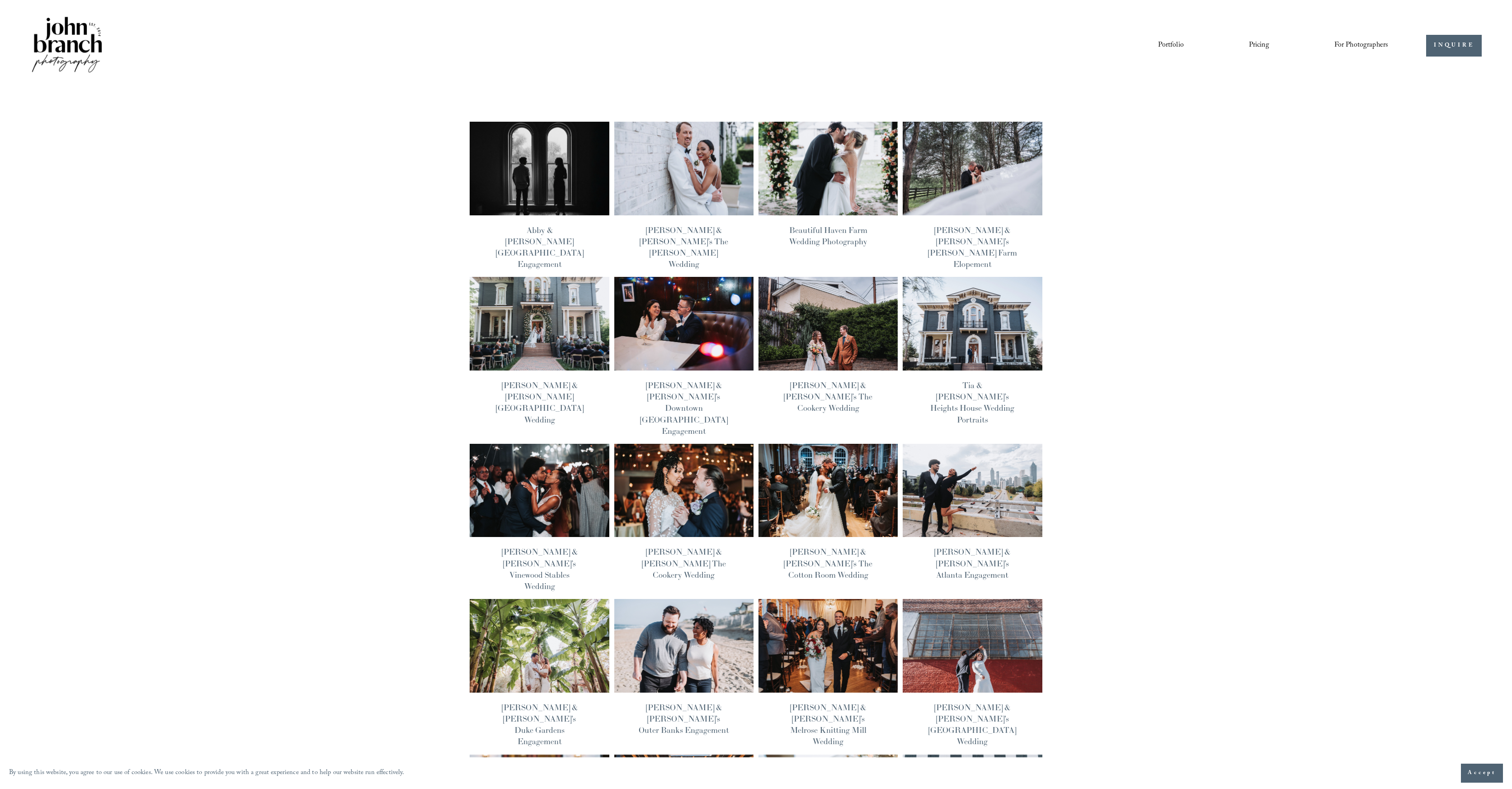
click at [697, 443] on img at bounding box center [683, 490] width 140 height 94
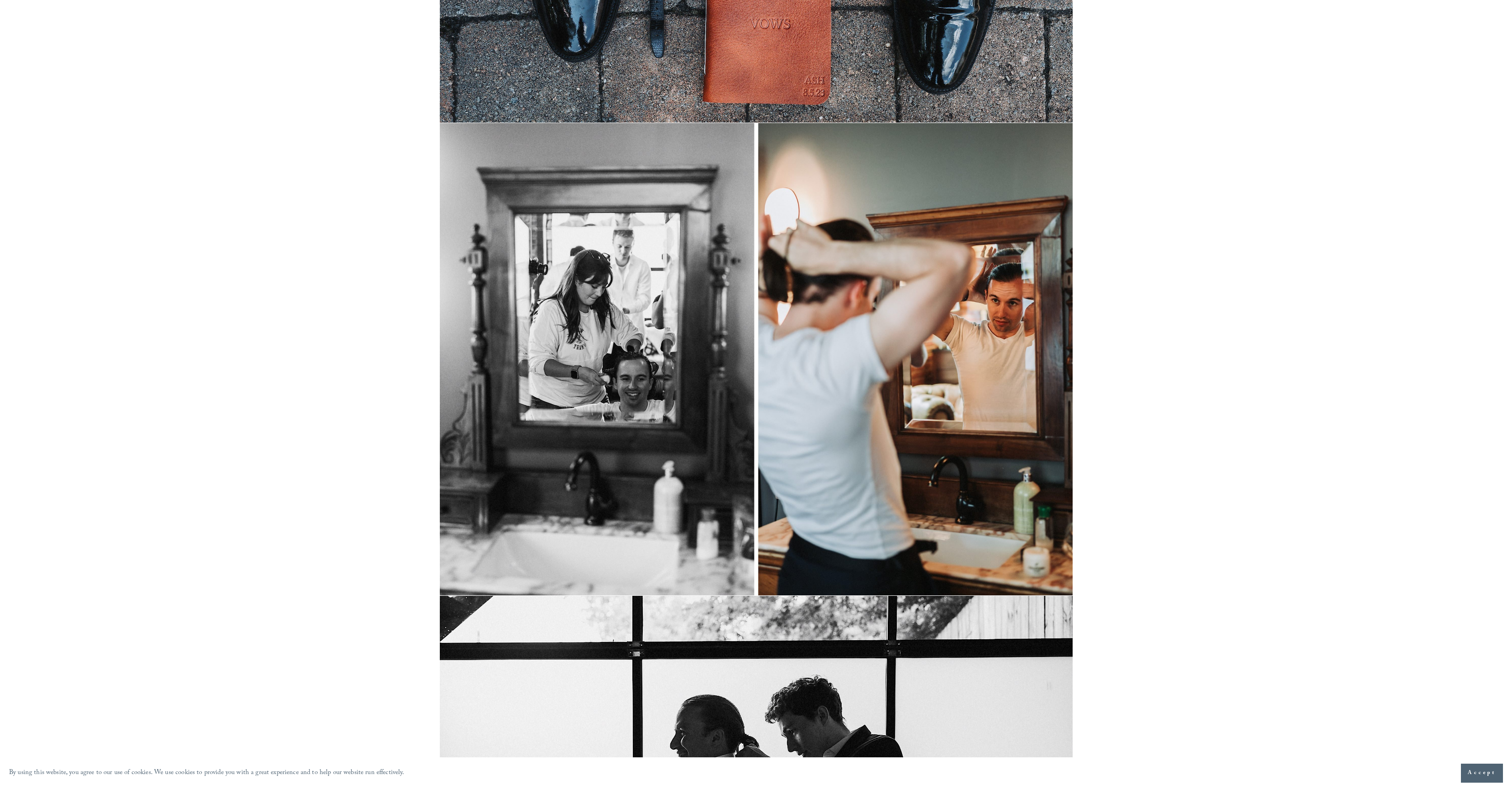
scroll to position [6172, 0]
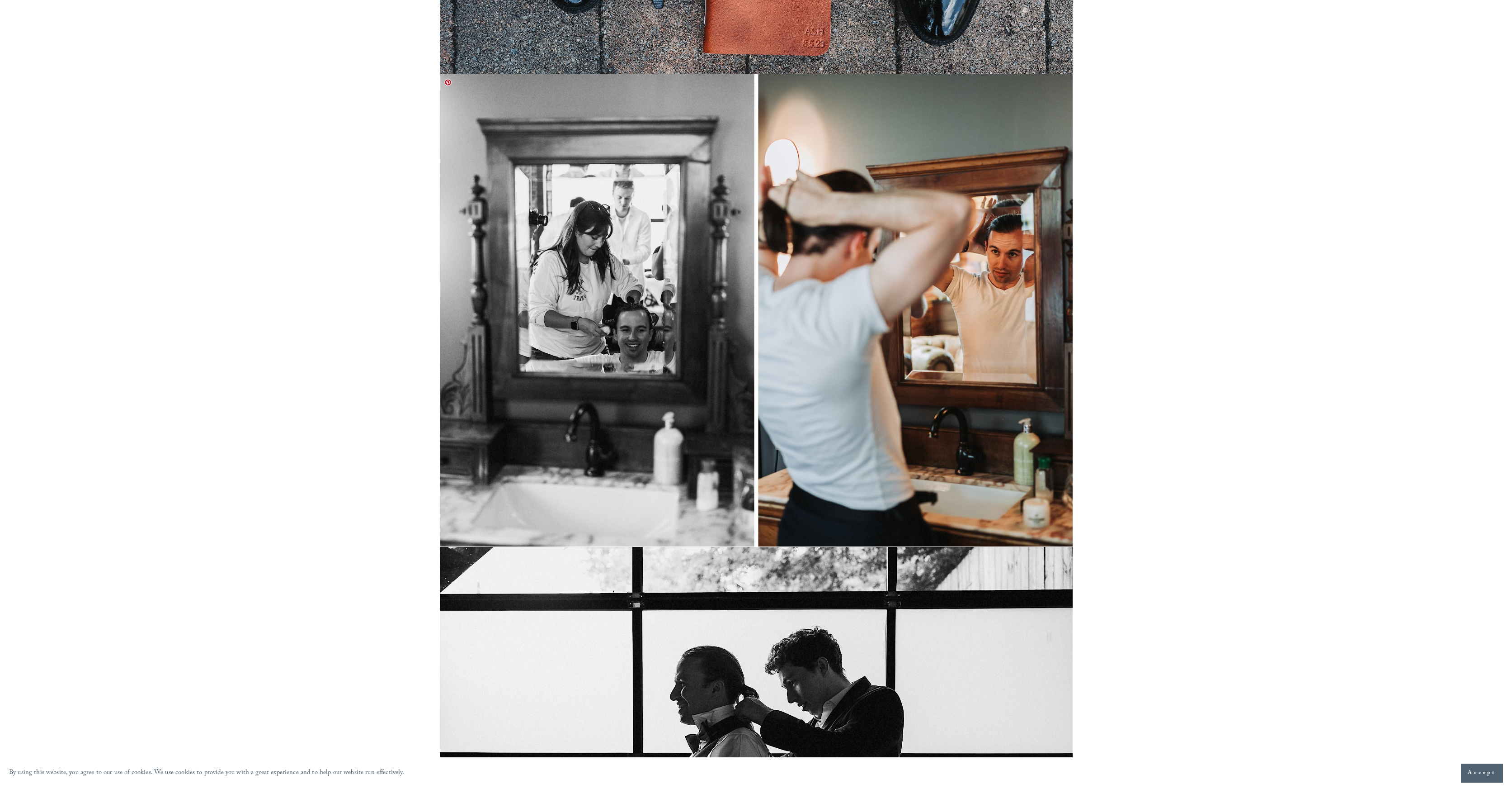
click at [866, 320] on img at bounding box center [756, 310] width 633 height 472
click at [926, 263] on img at bounding box center [756, 310] width 633 height 472
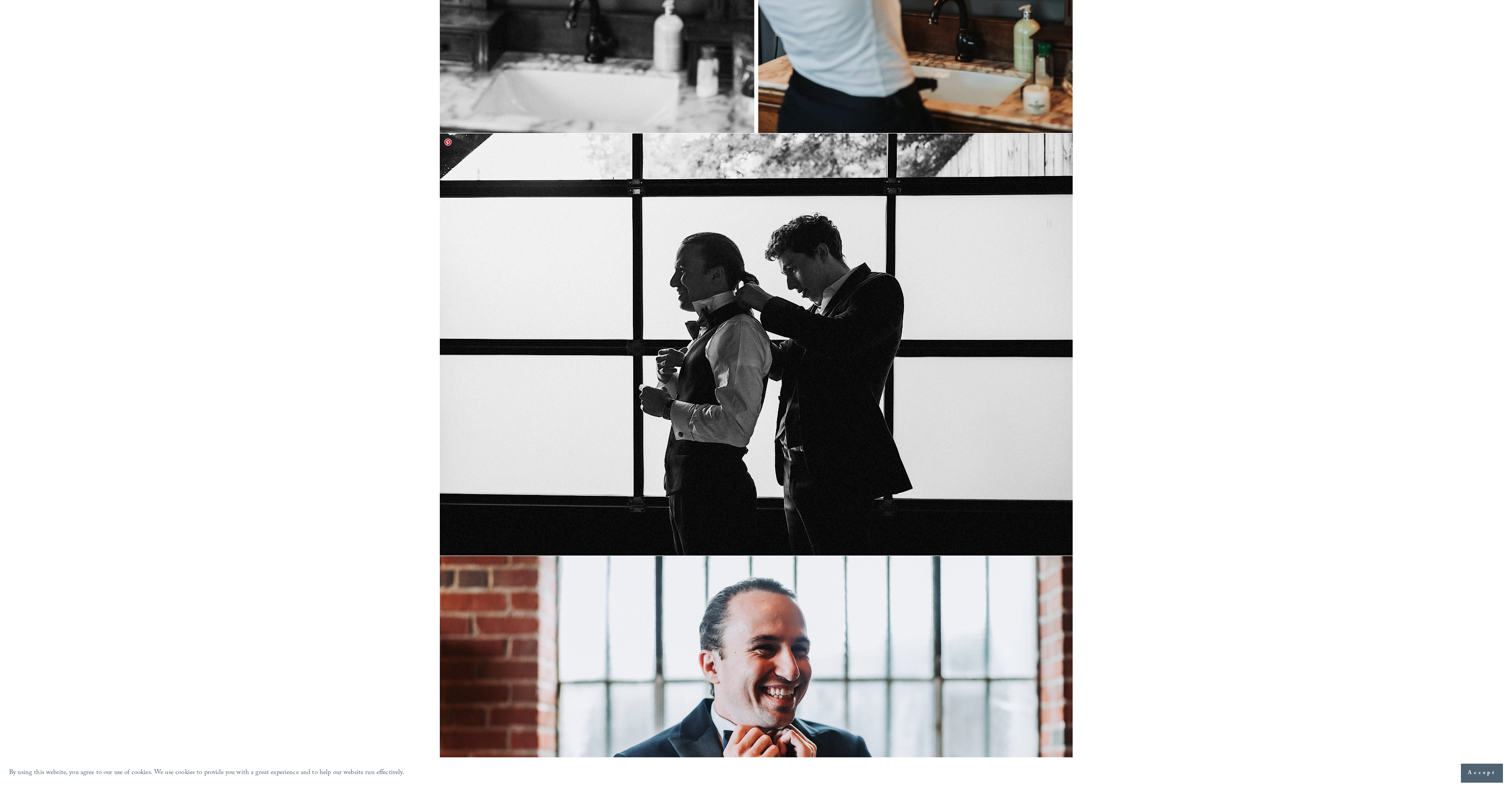
scroll to position [6721, 0]
